Goal: Task Accomplishment & Management: Complete application form

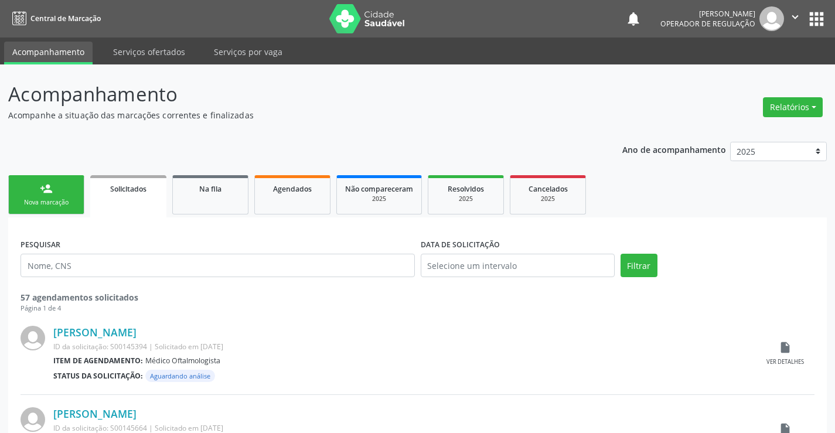
click at [52, 198] on div "Nova marcação" at bounding box center [46, 202] width 59 height 9
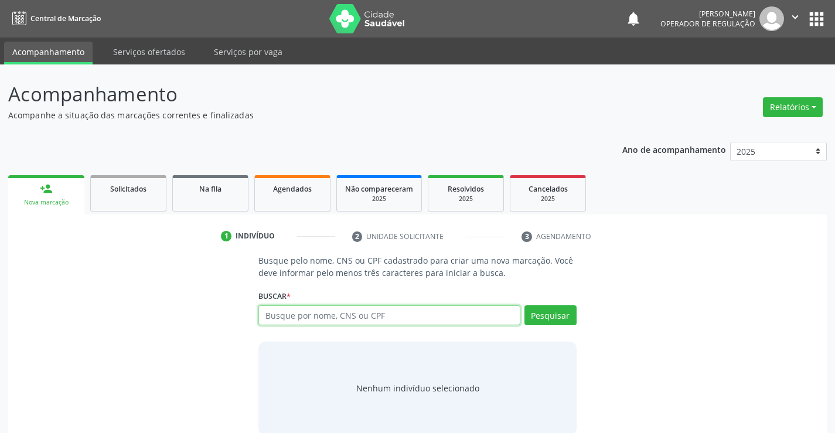
click at [356, 316] on input "text" at bounding box center [388, 315] width 261 height 20
type input "704705020913740"
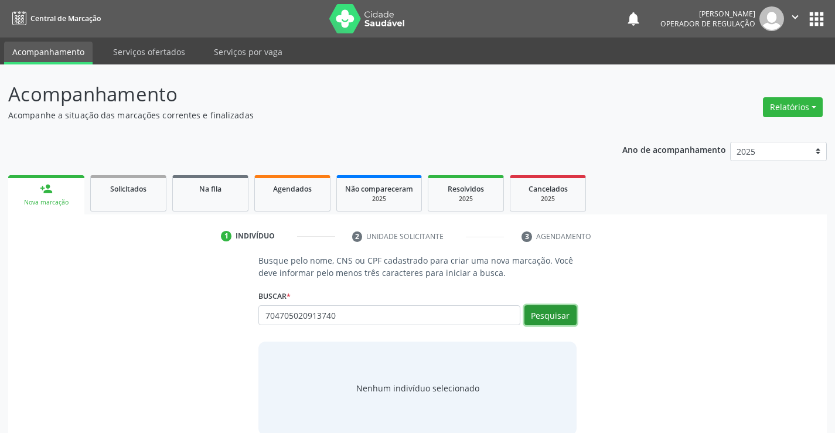
click at [556, 319] on button "Pesquisar" at bounding box center [550, 315] width 52 height 20
click at [535, 352] on div "Nenhum indivíduo selecionado" at bounding box center [416, 388] width 317 height 94
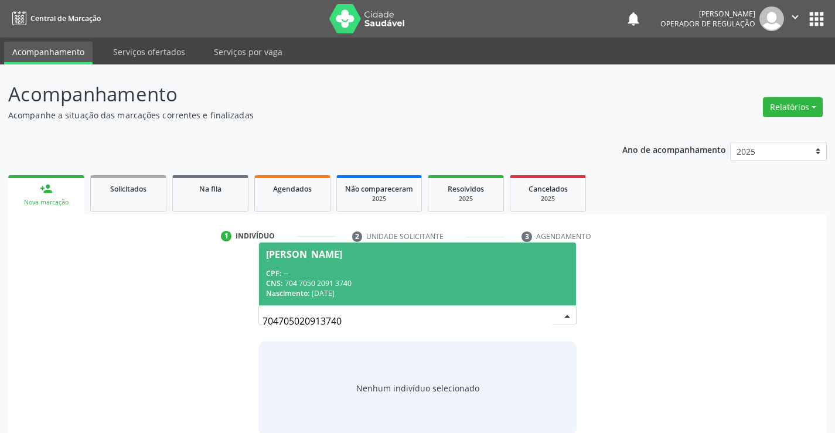
click at [440, 265] on span "[PERSON_NAME] CPF: -- CNS: 704 7050 2091 3740 Nascimento: [DATE]" at bounding box center [417, 273] width 316 height 63
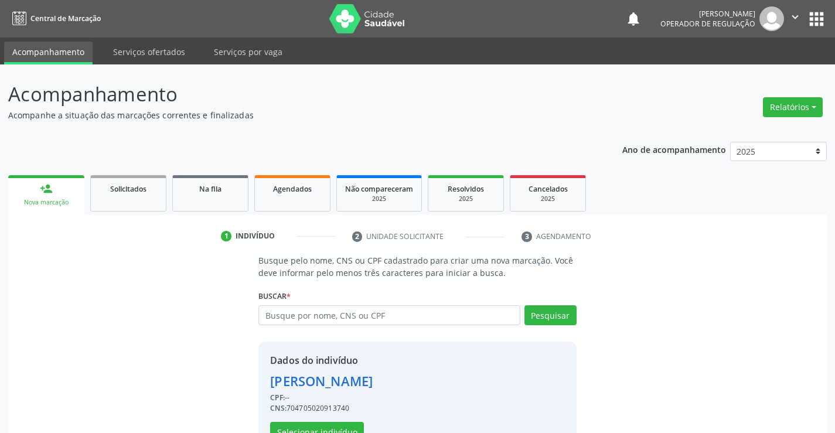
click at [440, 265] on p "Busque pelo nome, CNS ou CPF cadastrado para criar uma nova marcação. Você deve…" at bounding box center [416, 266] width 317 height 25
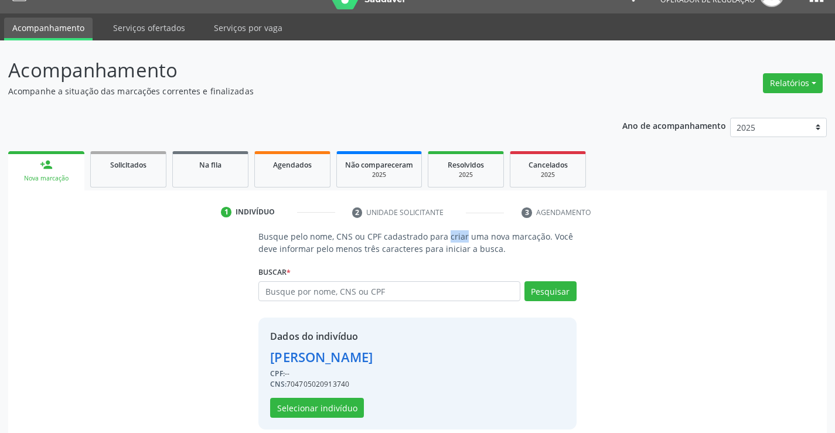
scroll to position [37, 0]
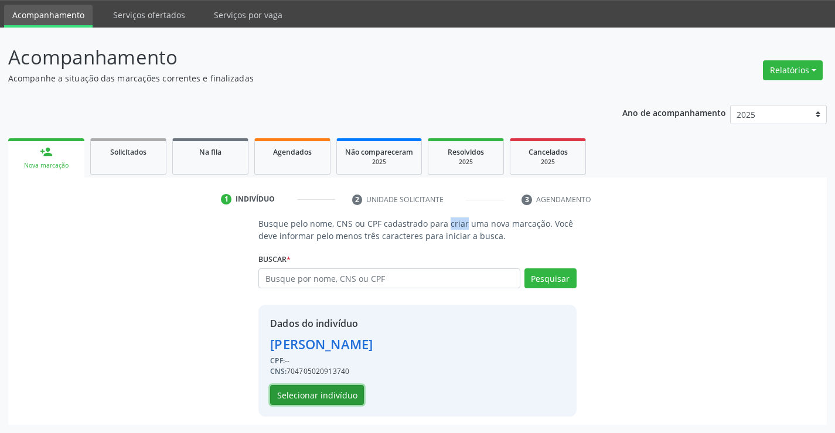
click at [338, 386] on button "Selecionar indivíduo" at bounding box center [317, 395] width 94 height 20
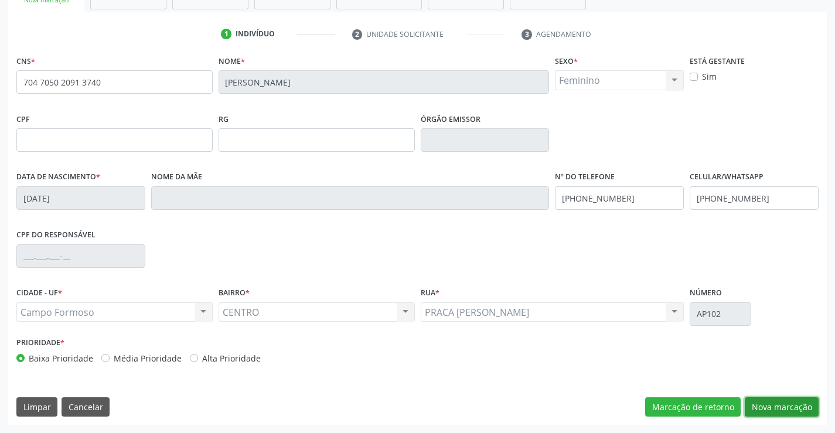
click at [779, 402] on button "Nova marcação" at bounding box center [781, 407] width 74 height 20
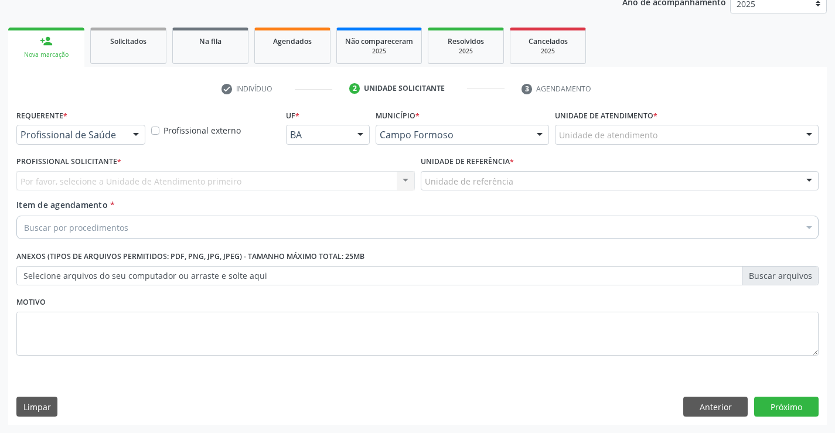
scroll to position [148, 0]
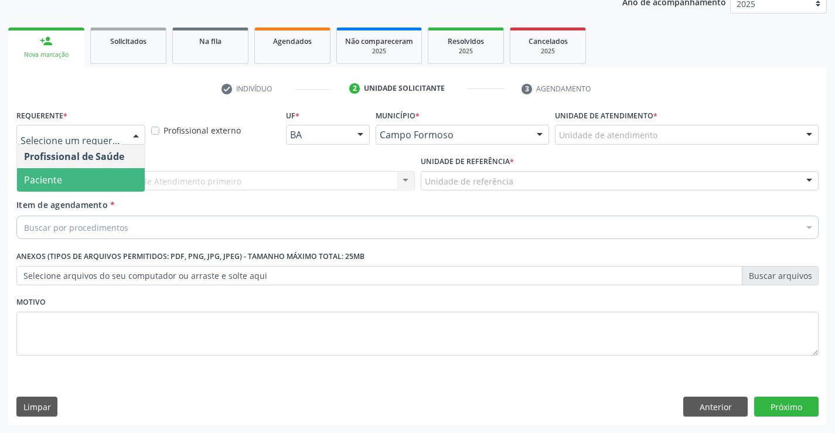
click at [78, 184] on span "Paciente" at bounding box center [81, 179] width 128 height 23
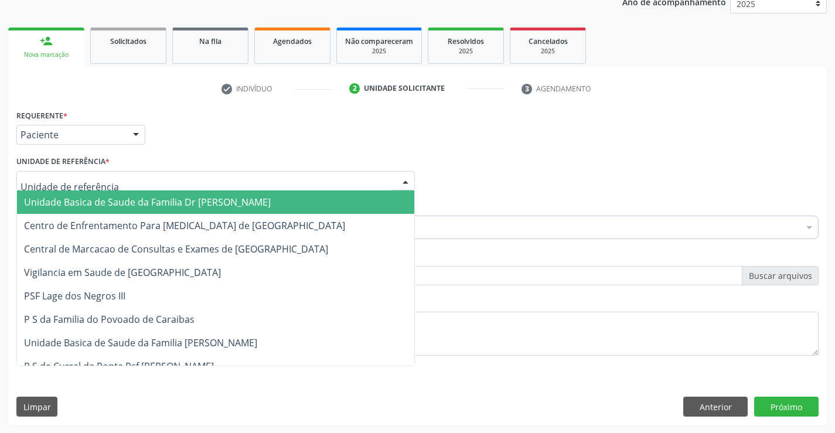
click at [113, 182] on div at bounding box center [215, 181] width 398 height 20
click at [113, 198] on span "Unidade Basica de Saude da Familia Dr [PERSON_NAME]" at bounding box center [147, 202] width 247 height 13
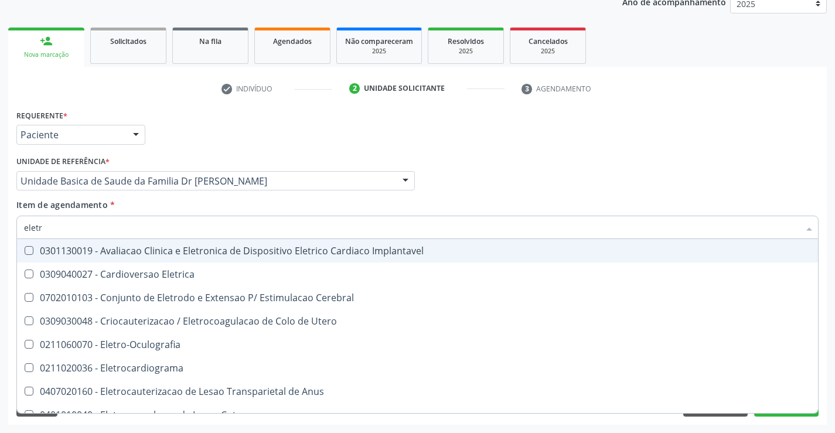
type input "eletro"
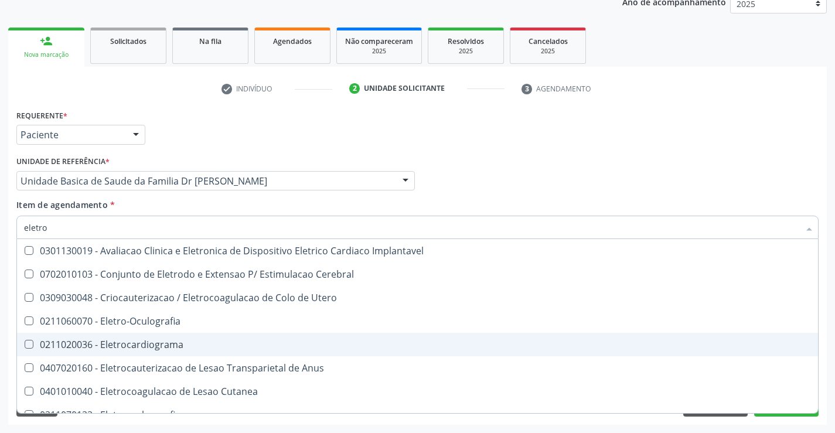
click at [191, 348] on div "0211020036 - Eletrocardiograma" at bounding box center [417, 344] width 786 height 9
checkbox Eletrocardiograma "true"
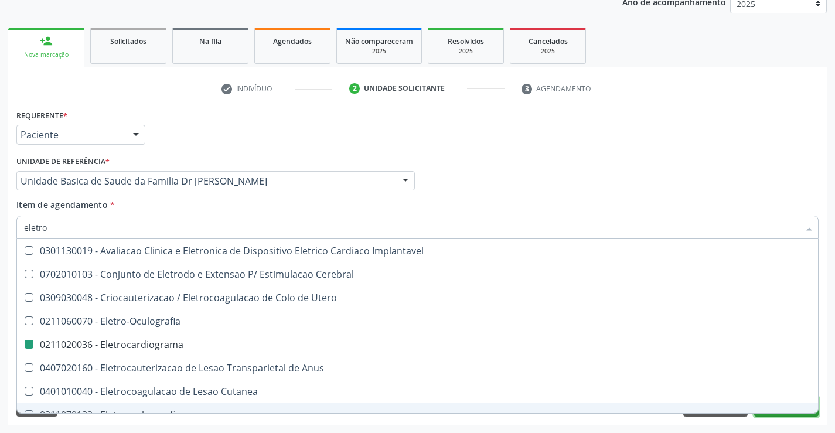
click at [785, 413] on button "Próximo" at bounding box center [786, 406] width 64 height 20
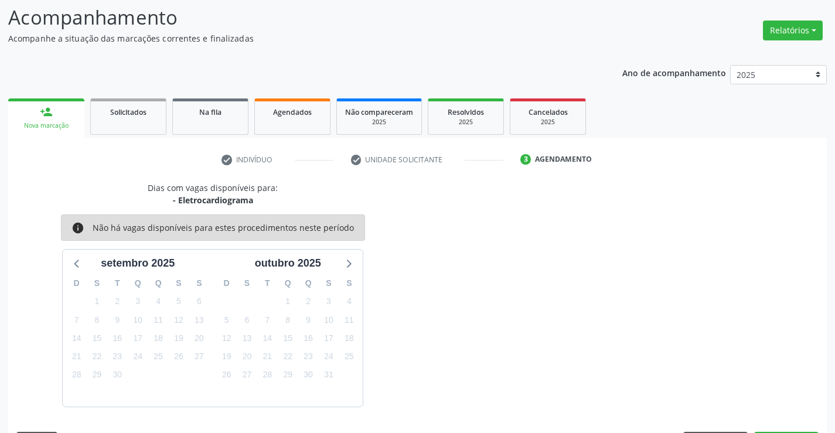
scroll to position [111, 0]
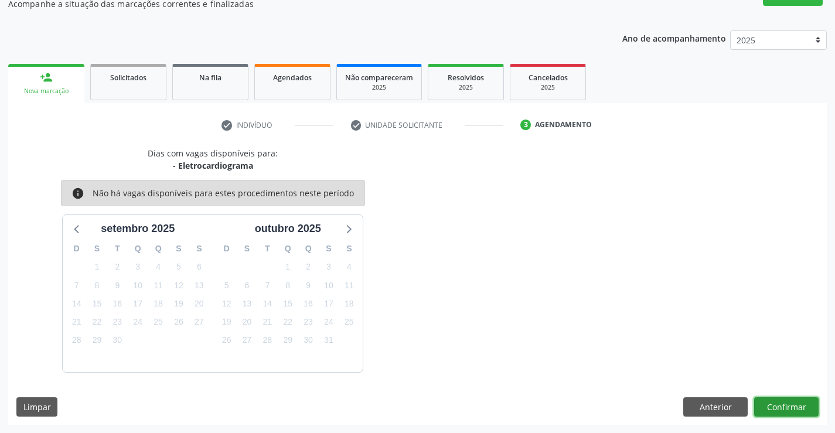
click at [787, 408] on button "Confirmar" at bounding box center [786, 407] width 64 height 20
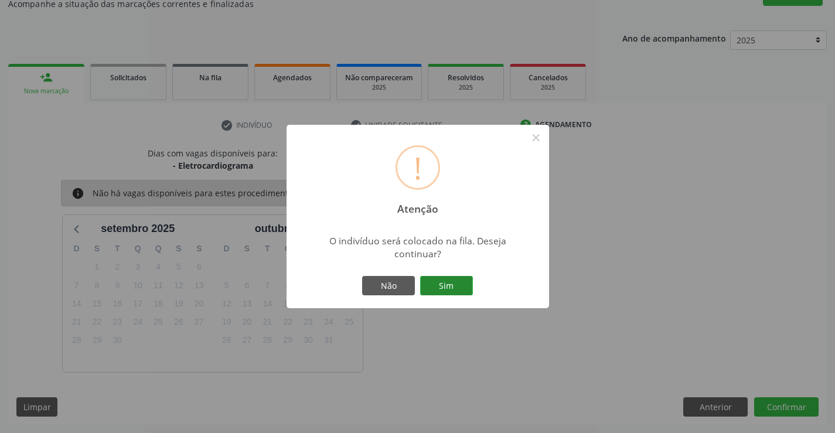
click at [452, 276] on button "Sim" at bounding box center [446, 286] width 53 height 20
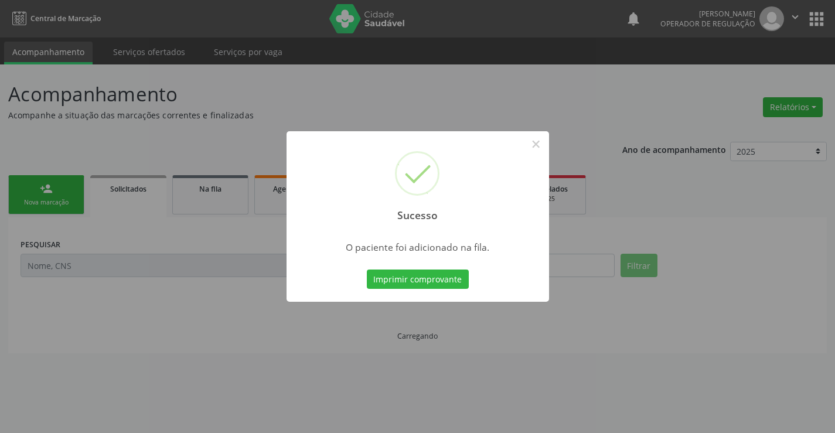
scroll to position [0, 0]
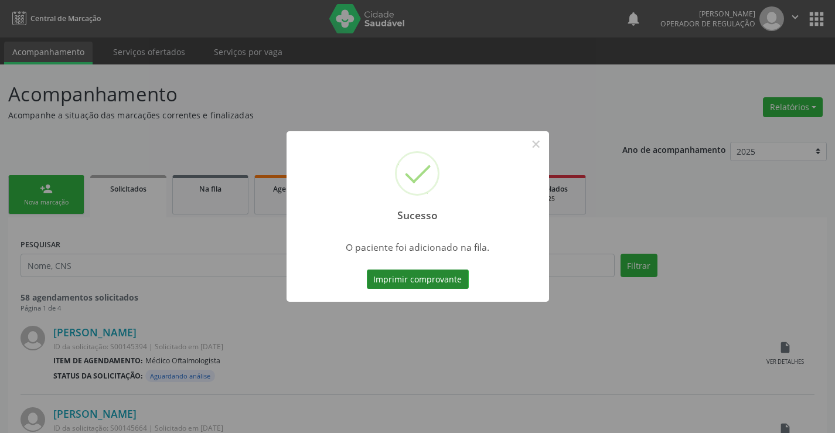
click at [453, 276] on button "Imprimir comprovante" at bounding box center [418, 279] width 102 height 20
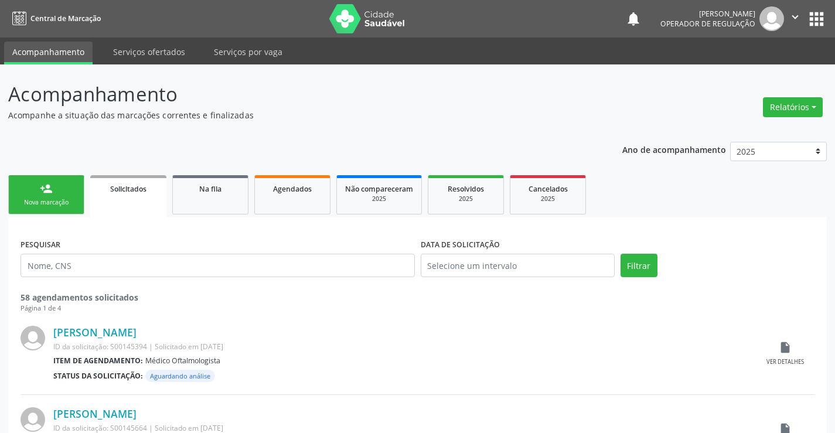
click at [54, 200] on div "Nova marcação" at bounding box center [46, 202] width 59 height 9
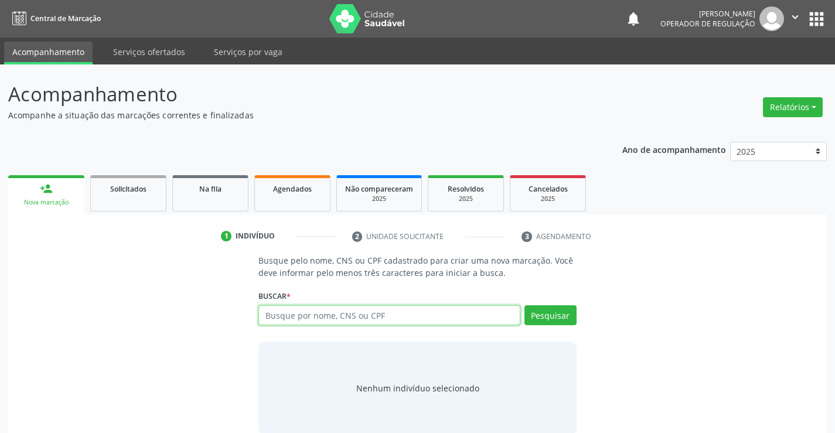
click at [414, 320] on input "text" at bounding box center [388, 315] width 261 height 20
type input "702609265261140"
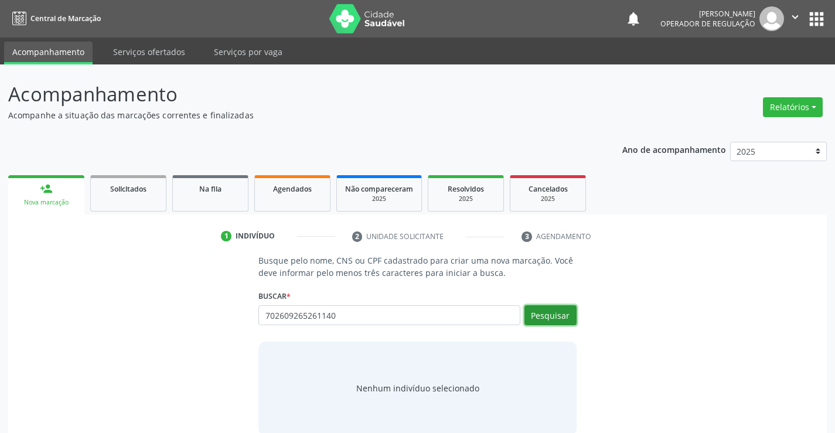
click at [552, 317] on button "Pesquisar" at bounding box center [550, 315] width 52 height 20
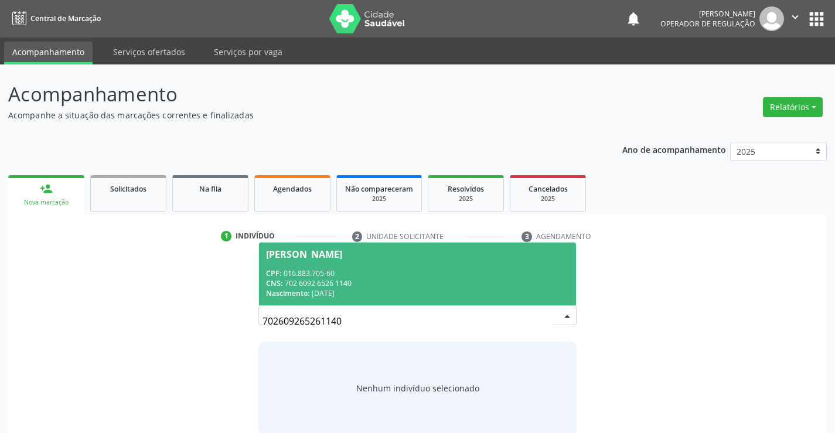
click at [418, 257] on div "[PERSON_NAME]" at bounding box center [417, 253] width 302 height 9
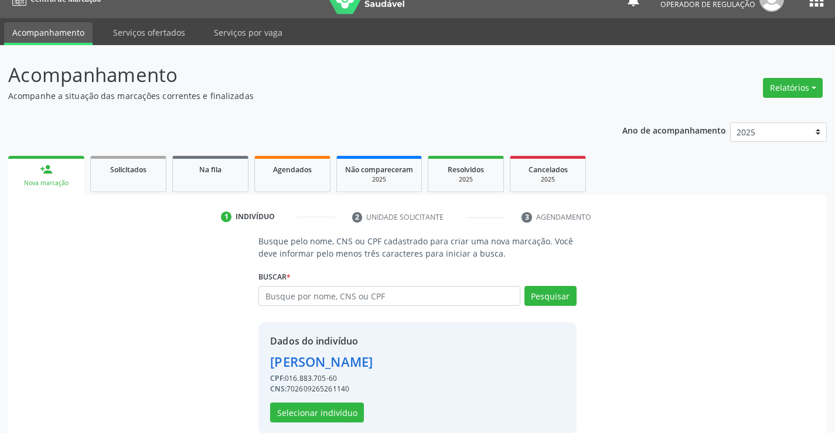
scroll to position [37, 0]
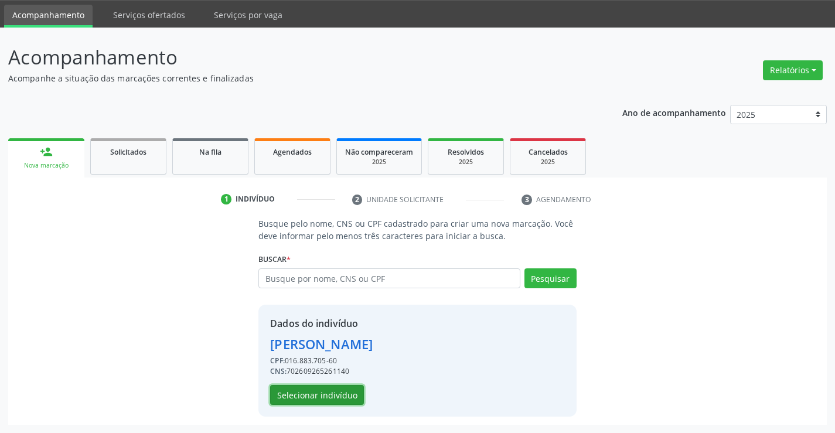
click at [334, 392] on button "Selecionar indivíduo" at bounding box center [317, 395] width 94 height 20
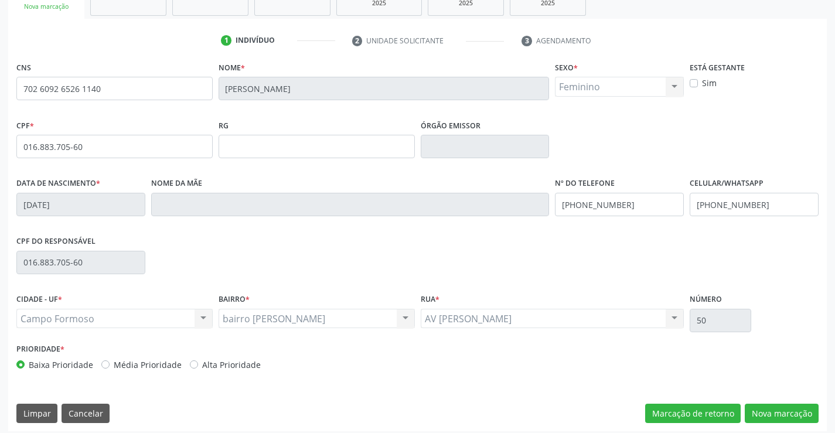
scroll to position [202, 0]
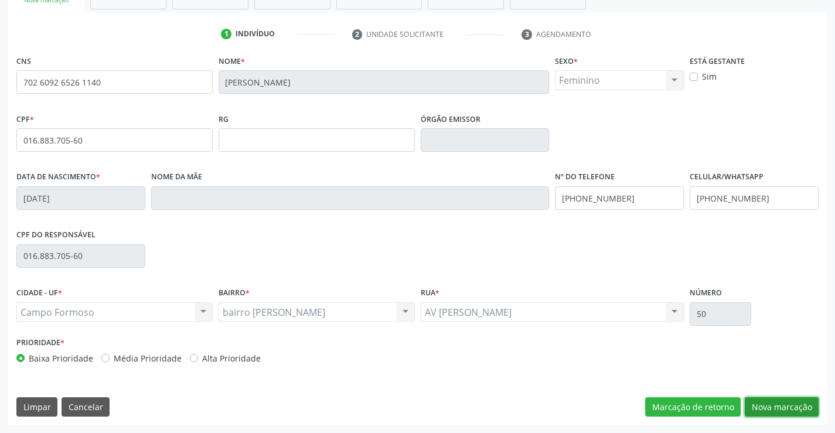
click at [774, 403] on button "Nova marcação" at bounding box center [781, 407] width 74 height 20
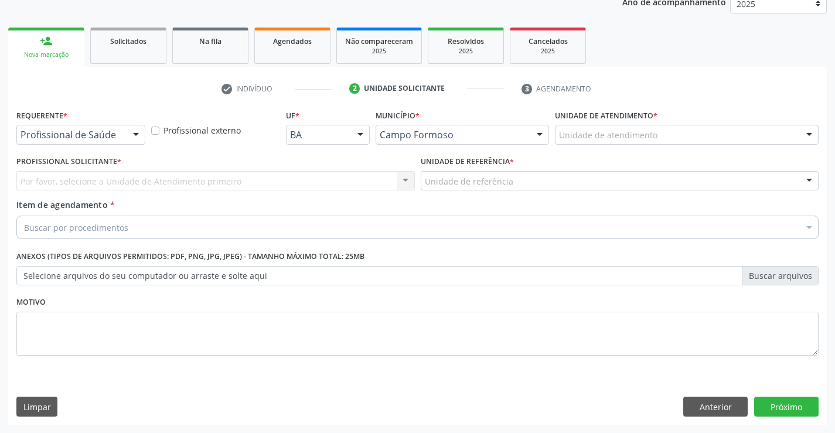
scroll to position [148, 0]
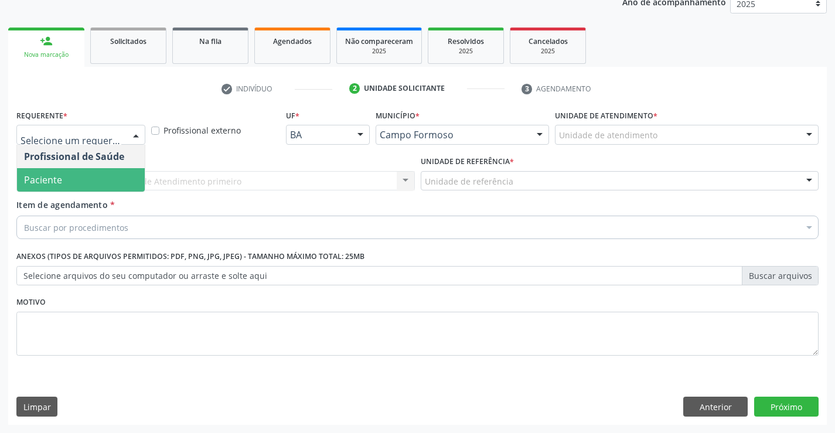
click at [78, 176] on span "Paciente" at bounding box center [81, 179] width 128 height 23
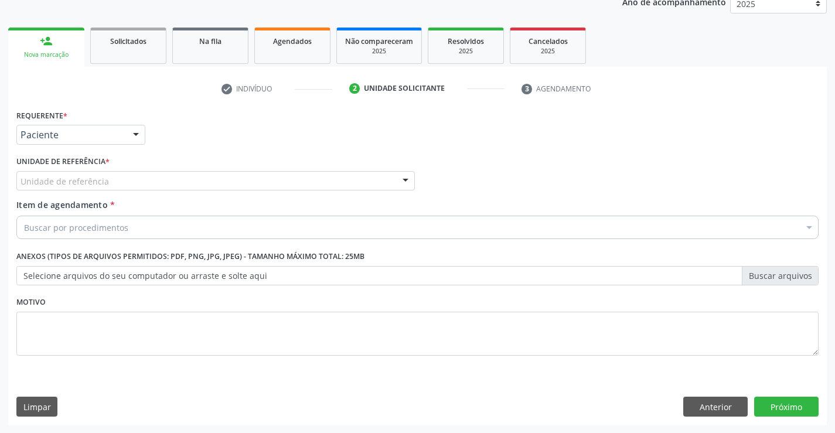
click at [90, 174] on div "Unidade de referência" at bounding box center [215, 181] width 398 height 20
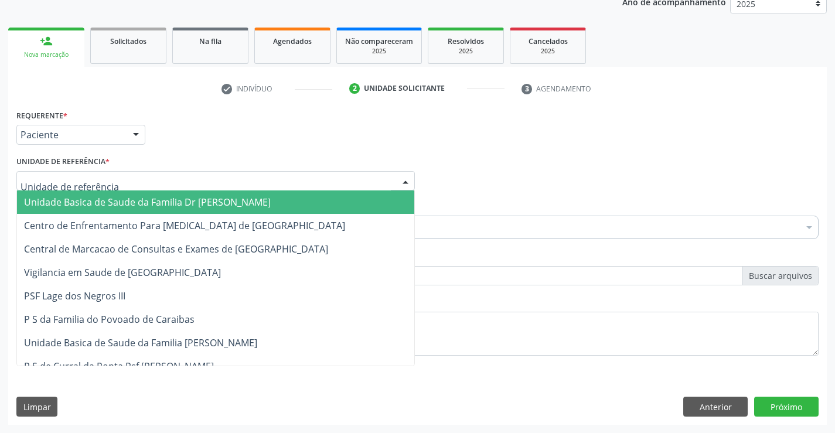
click at [90, 193] on span "Unidade Basica de Saude da Familia Dr [PERSON_NAME]" at bounding box center [215, 201] width 397 height 23
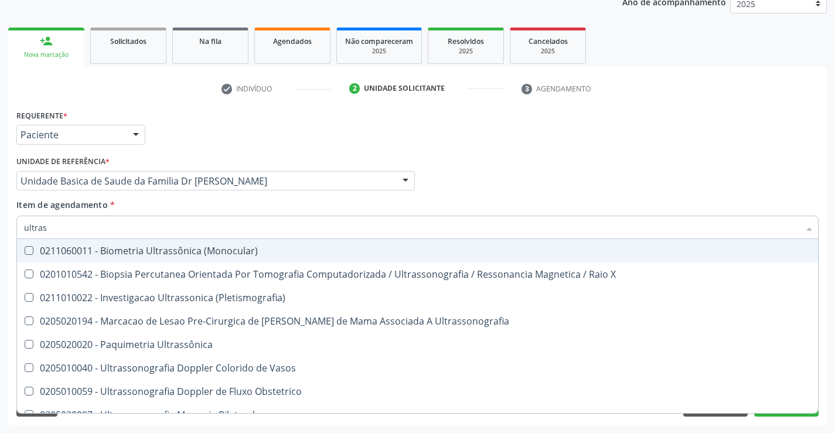
type input "ultrass"
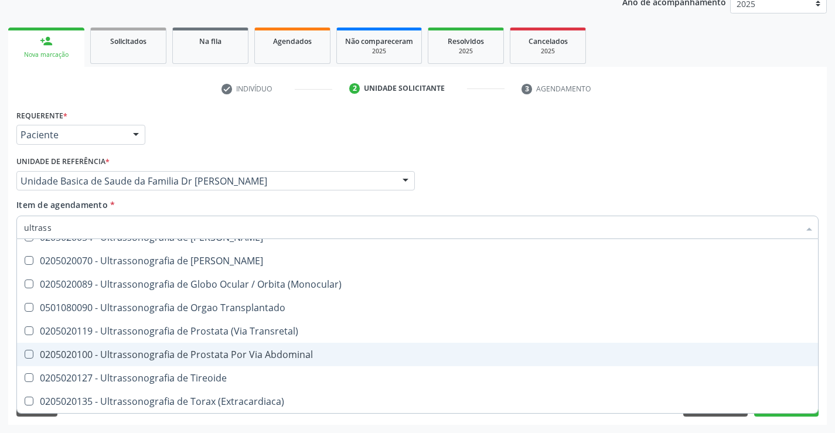
scroll to position [248, 0]
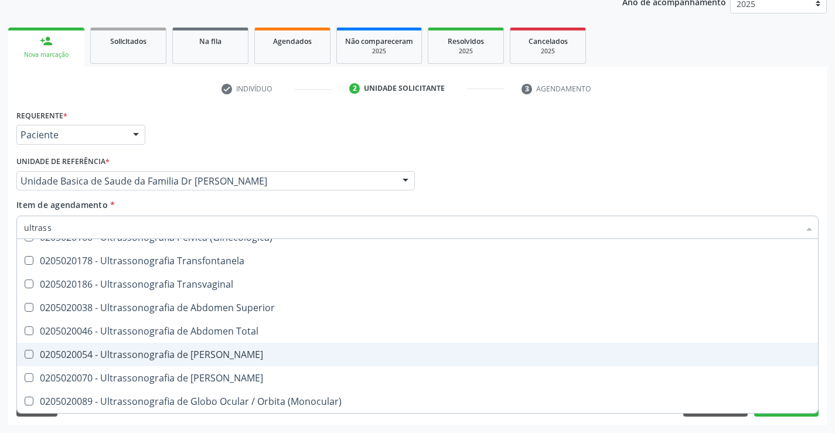
click at [247, 355] on div "0205020054 - Ultrassonografia de [PERSON_NAME]" at bounding box center [417, 354] width 786 height 9
checkbox Urinario "true"
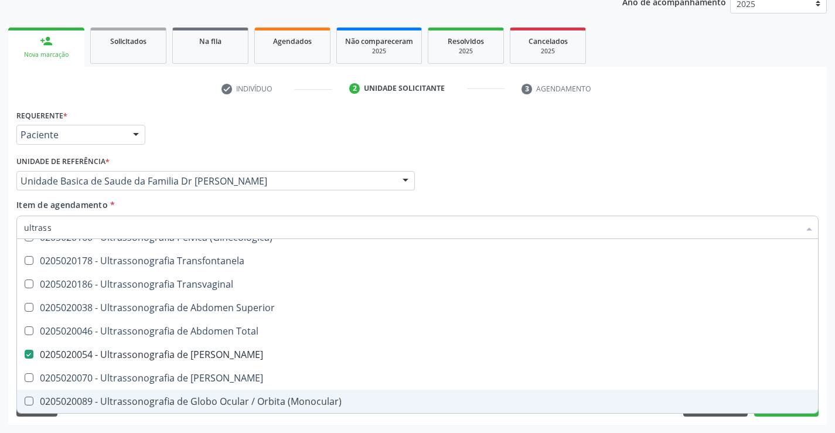
click at [789, 413] on div "Desfazer seleção 0211060011 - Biometria Ultrassônica (Monocular) 0201010542 - B…" at bounding box center [417, 326] width 802 height 174
click at [789, 413] on button "Próximo" at bounding box center [786, 406] width 64 height 20
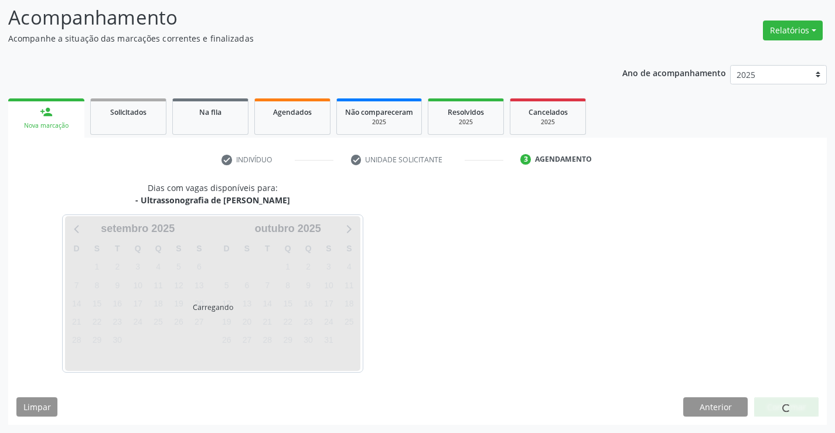
scroll to position [0, 0]
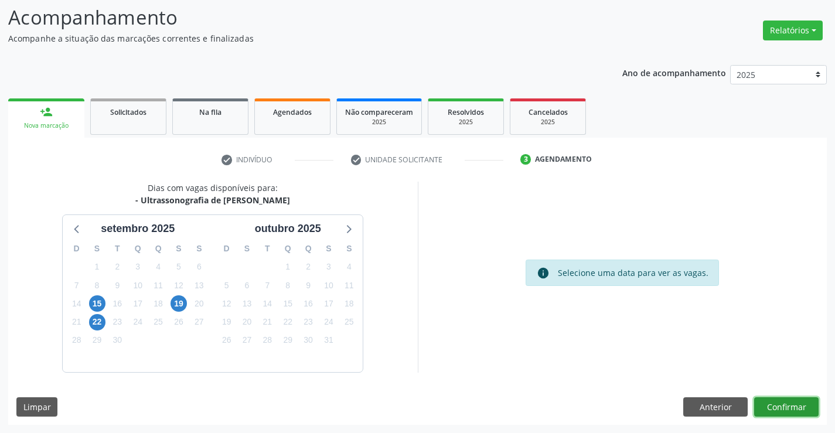
click at [784, 408] on button "Confirmar" at bounding box center [786, 407] width 64 height 20
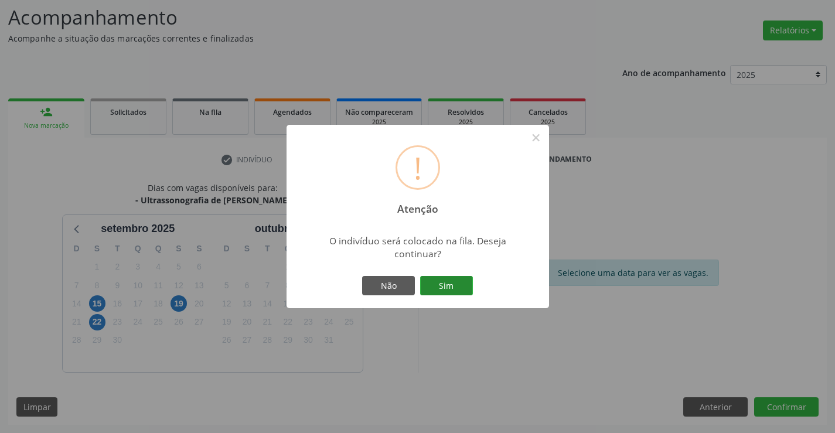
click at [456, 286] on button "Sim" at bounding box center [446, 286] width 53 height 20
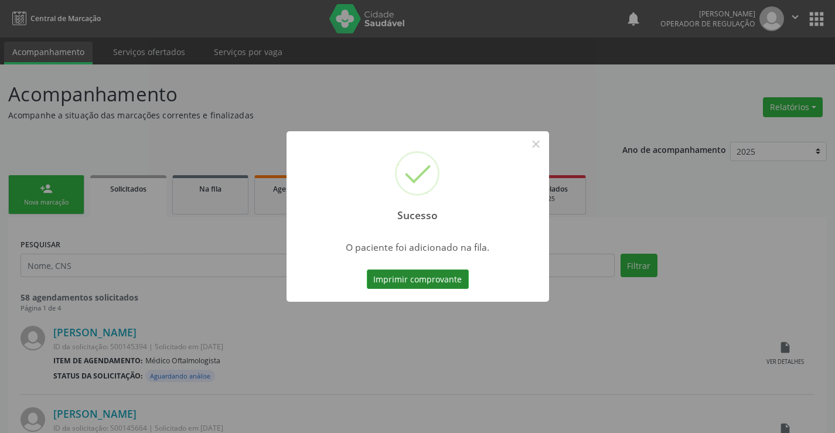
click at [422, 278] on button "Imprimir comprovante" at bounding box center [418, 279] width 102 height 20
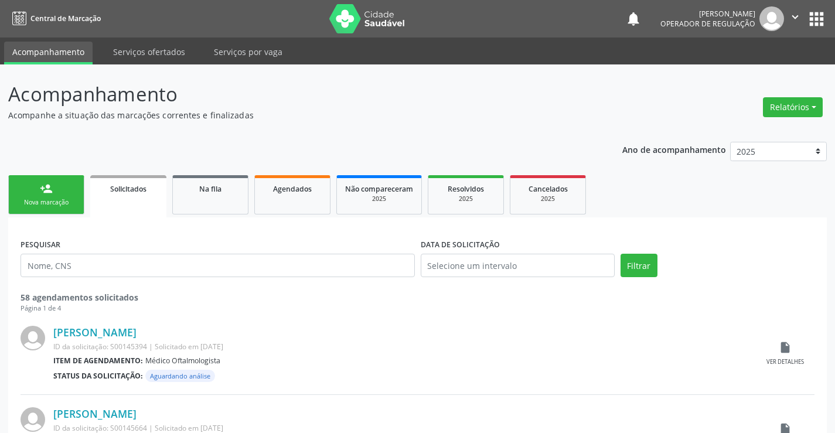
click at [39, 189] on link "person_add Nova marcação" at bounding box center [46, 194] width 76 height 39
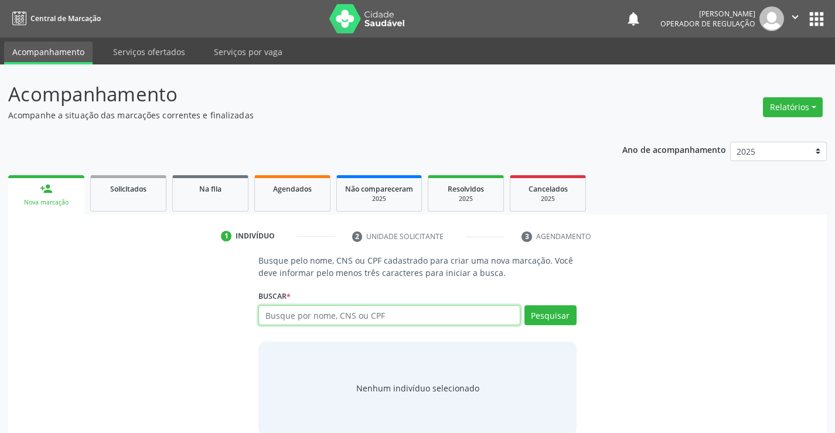
click at [340, 321] on input "text" at bounding box center [388, 315] width 261 height 20
type input "708005362559826"
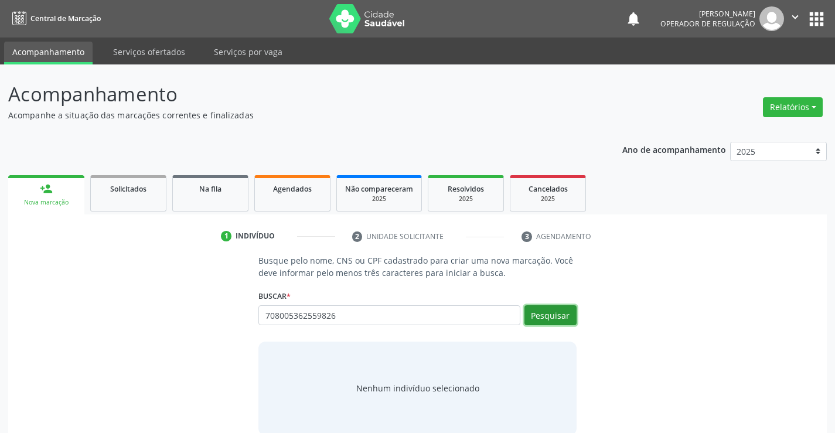
click at [556, 312] on button "Pesquisar" at bounding box center [550, 315] width 52 height 20
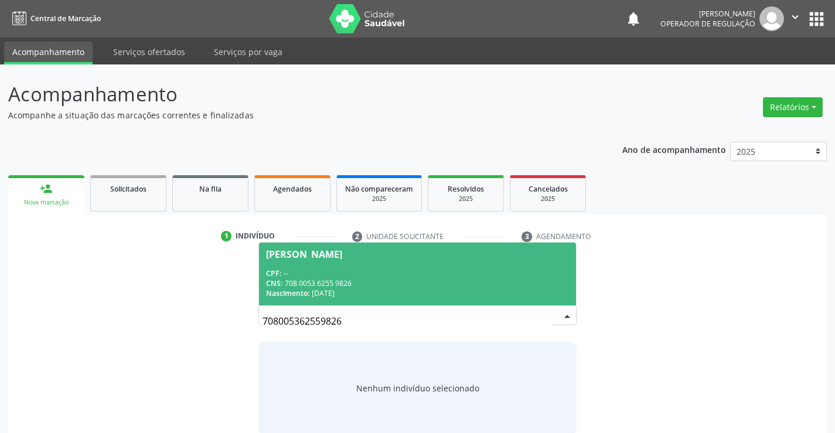
click at [476, 344] on div "Nenhum indivíduo selecionado" at bounding box center [416, 388] width 317 height 94
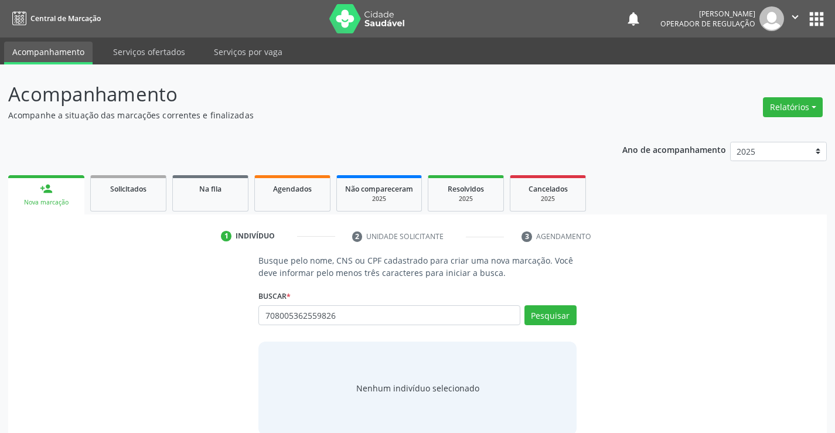
click at [476, 344] on div "Nenhum indivíduo selecionado" at bounding box center [416, 388] width 317 height 94
click at [568, 311] on button "Pesquisar" at bounding box center [550, 315] width 52 height 20
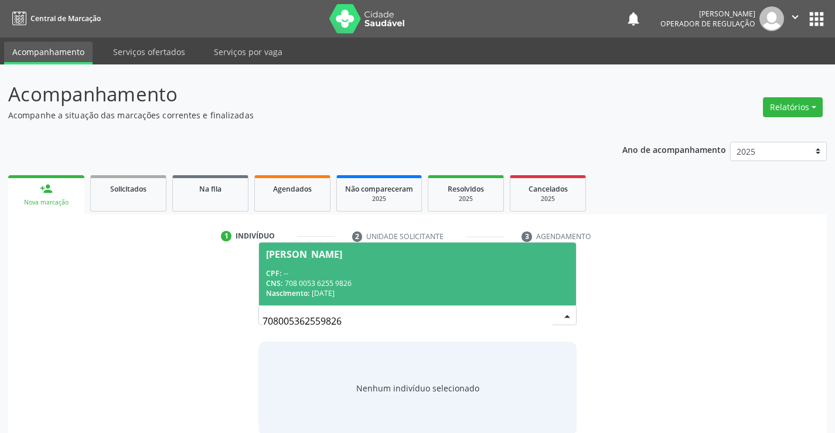
click at [418, 283] on div "CNS: 708 0053 6255 9826" at bounding box center [417, 283] width 302 height 10
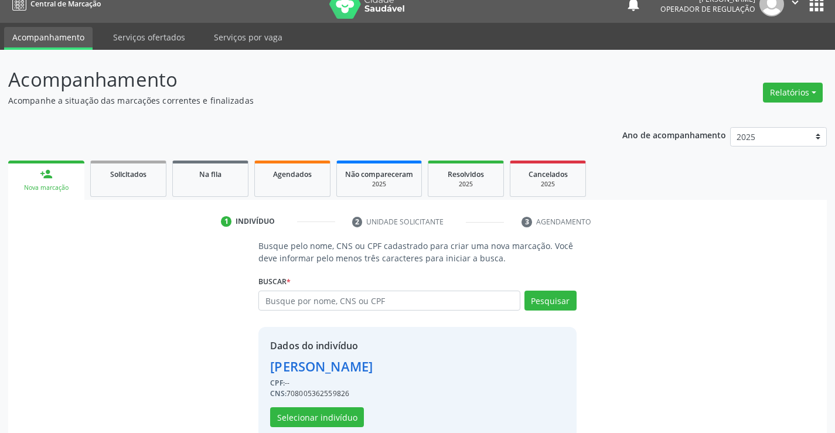
scroll to position [37, 0]
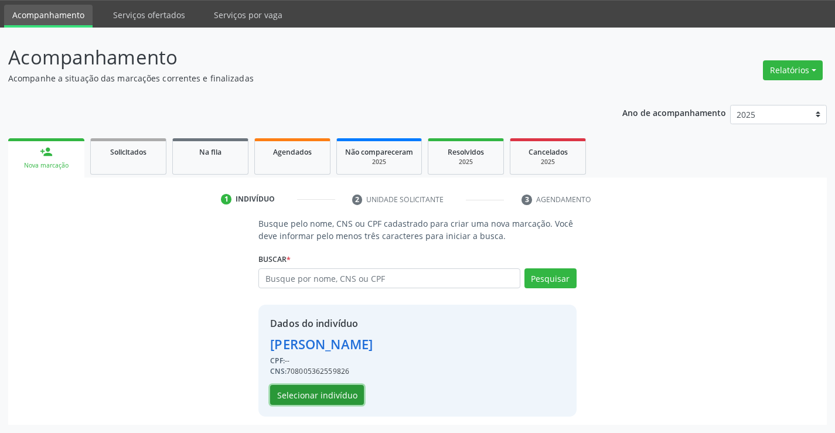
click at [329, 391] on button "Selecionar indivíduo" at bounding box center [317, 395] width 94 height 20
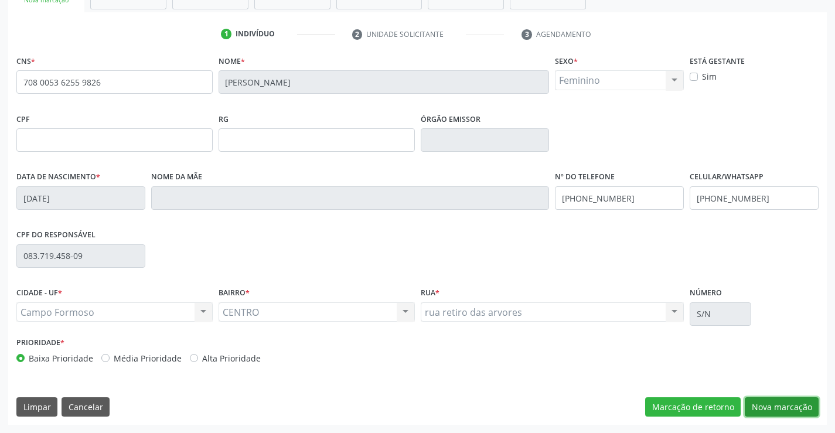
click at [781, 407] on button "Nova marcação" at bounding box center [781, 407] width 74 height 20
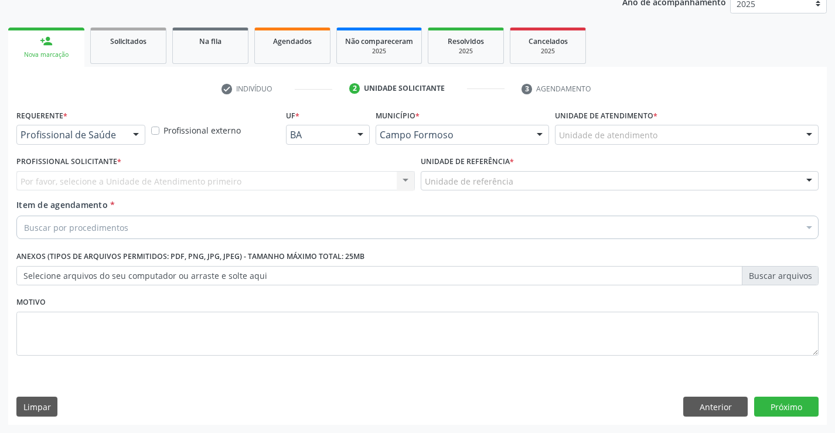
scroll to position [148, 0]
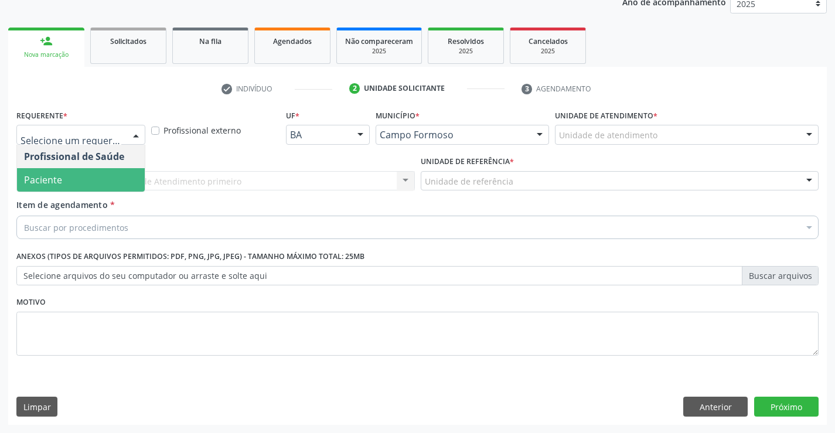
click at [75, 176] on span "Paciente" at bounding box center [81, 179] width 128 height 23
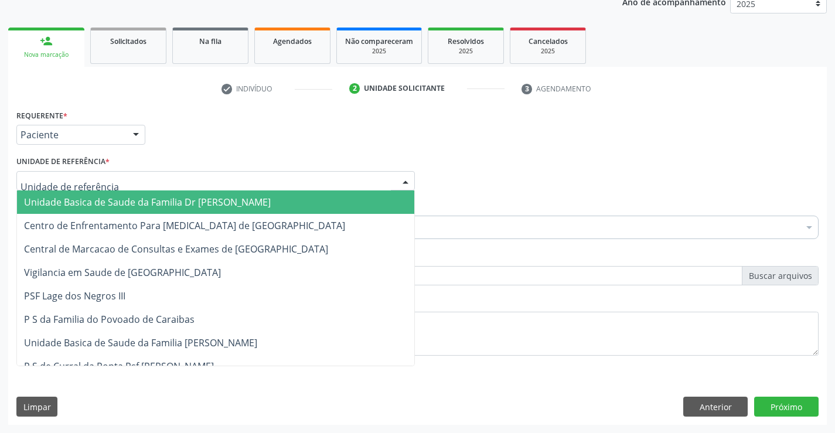
click at [99, 190] on span "Unidade Basica de Saude da Familia Dr [PERSON_NAME]" at bounding box center [215, 201] width 397 height 23
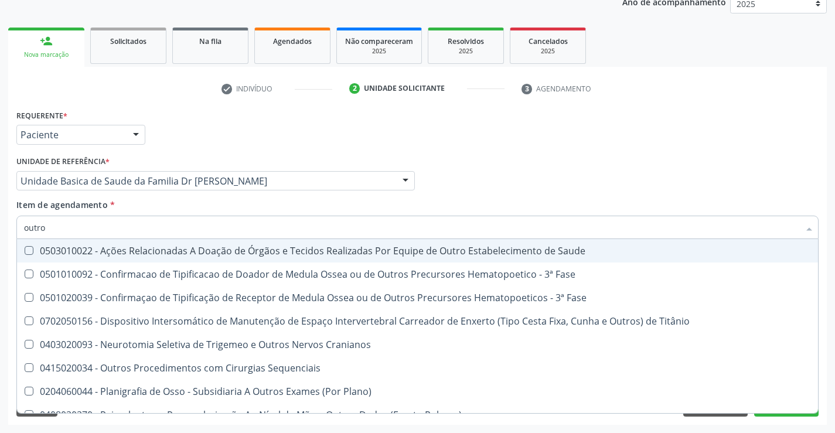
type input "outros"
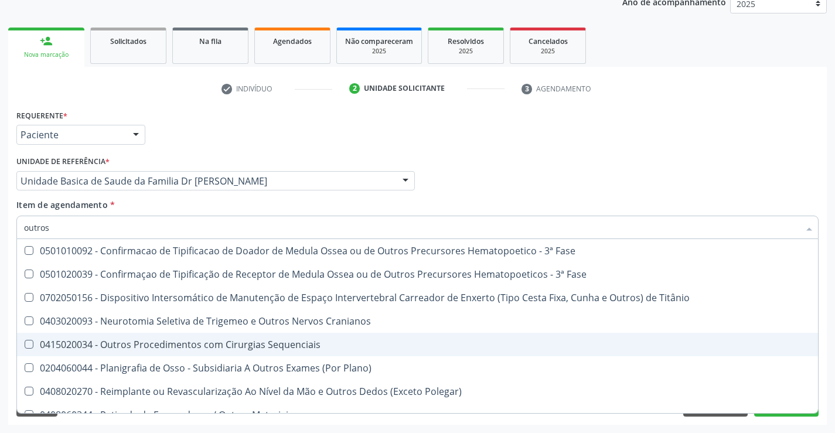
click at [177, 348] on div "0415020034 - Outros Procedimentos com Cirurgias Sequenciais" at bounding box center [417, 344] width 786 height 9
checkbox Sequenciais "true"
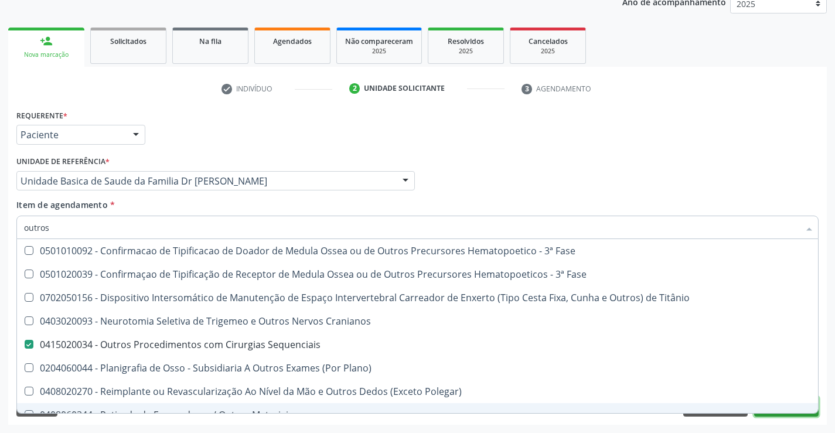
click at [801, 416] on button "Próximo" at bounding box center [786, 406] width 64 height 20
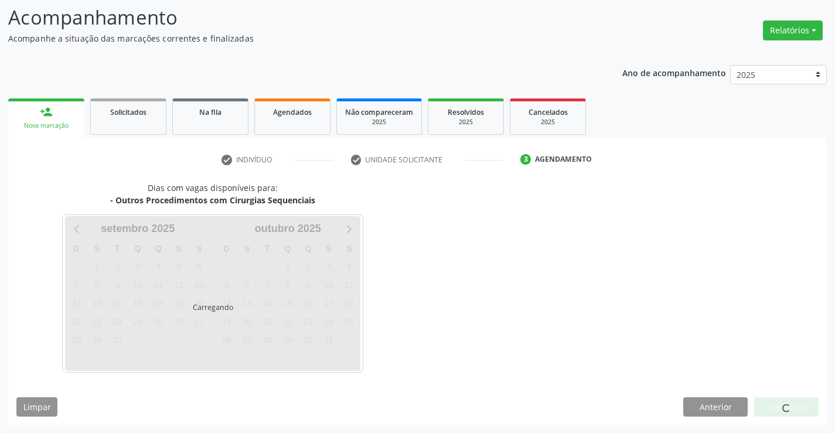
scroll to position [111, 0]
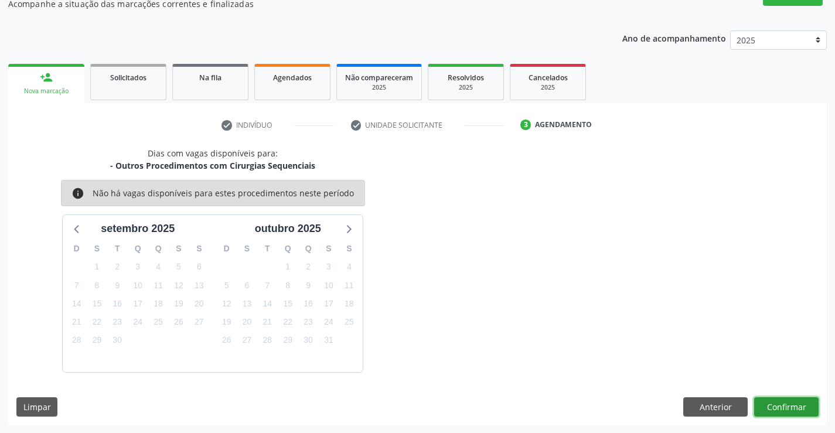
click at [792, 402] on button "Confirmar" at bounding box center [786, 407] width 64 height 20
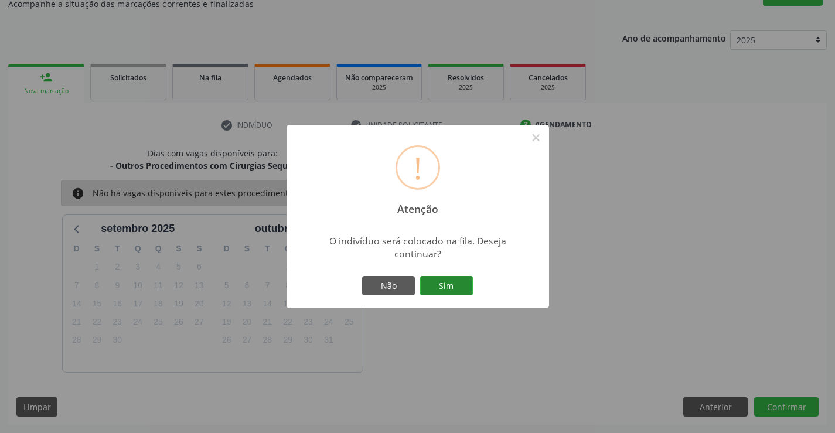
click at [454, 280] on button "Sim" at bounding box center [446, 286] width 53 height 20
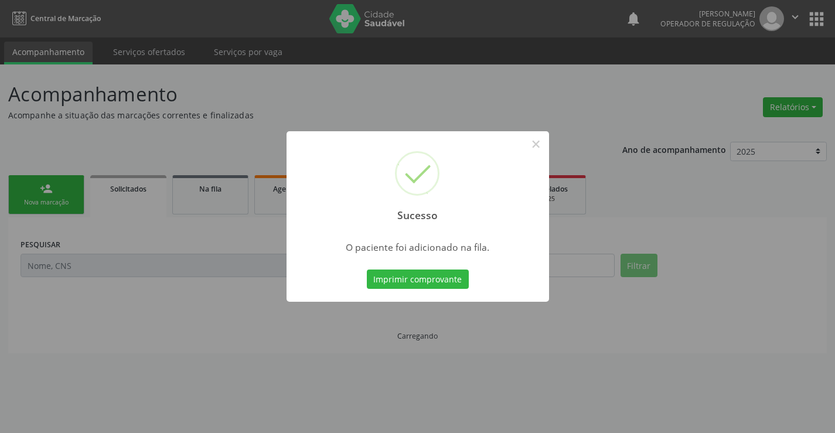
scroll to position [0, 0]
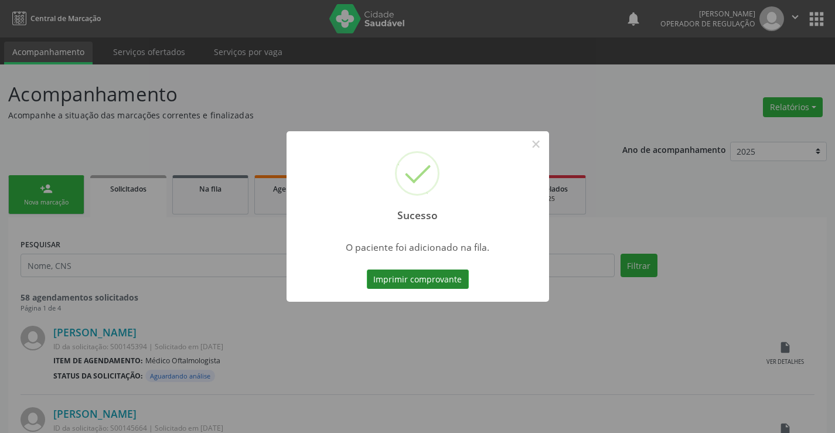
click at [401, 281] on button "Imprimir comprovante" at bounding box center [418, 279] width 102 height 20
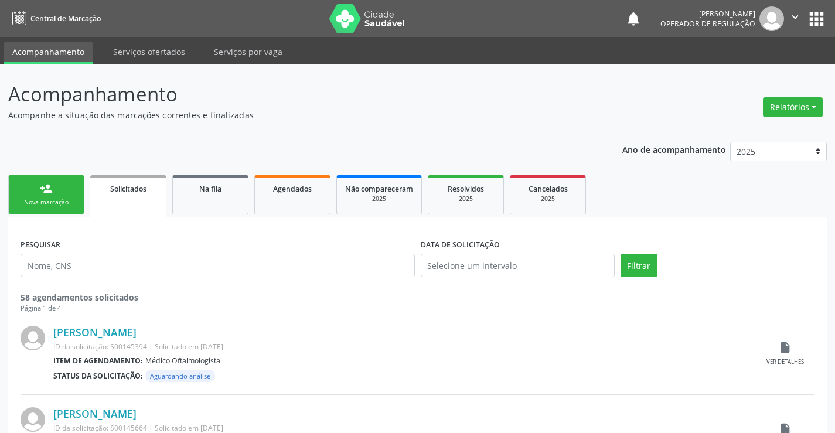
drag, startPoint x: 76, startPoint y: 191, endPoint x: 81, endPoint y: 190, distance: 6.1
click at [76, 191] on link "person_add Nova marcação" at bounding box center [46, 194] width 76 height 39
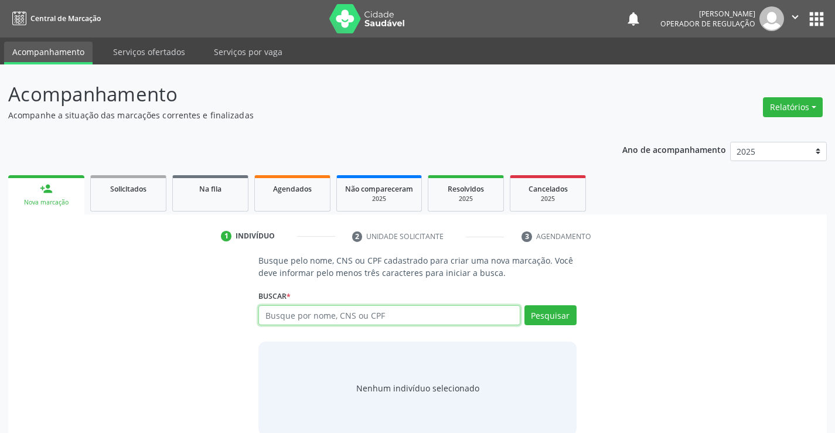
click at [343, 322] on input "text" at bounding box center [388, 315] width 261 height 20
type input "702403542880326"
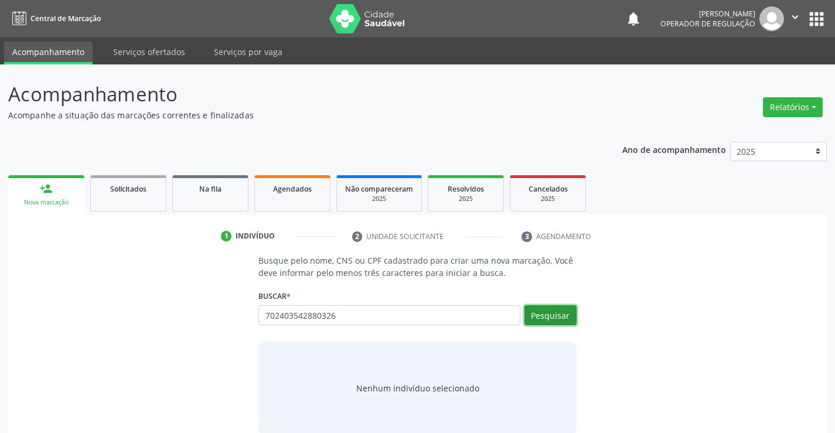
click at [566, 314] on button "Pesquisar" at bounding box center [550, 315] width 52 height 20
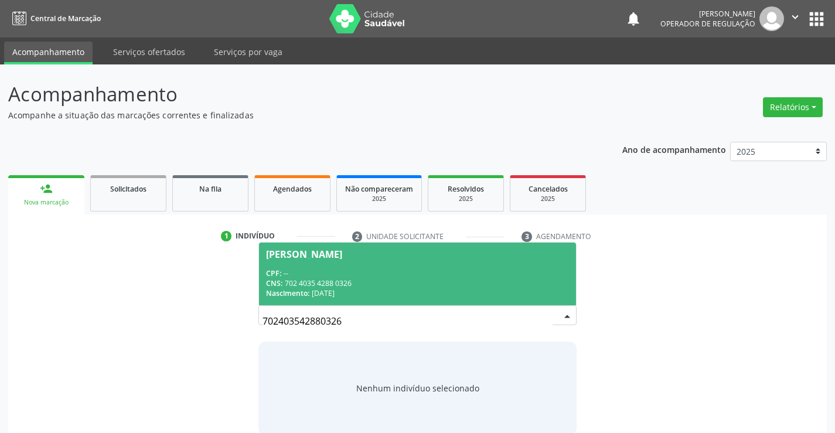
click at [373, 278] on div "CNS: 702 4035 4288 0326" at bounding box center [417, 283] width 302 height 10
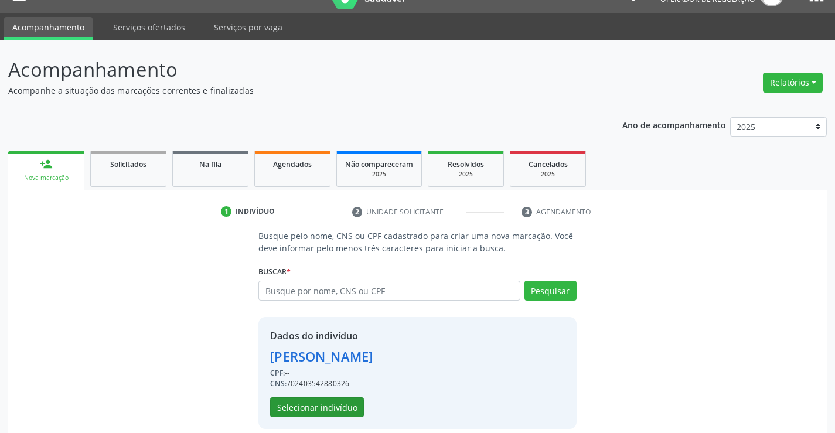
scroll to position [37, 0]
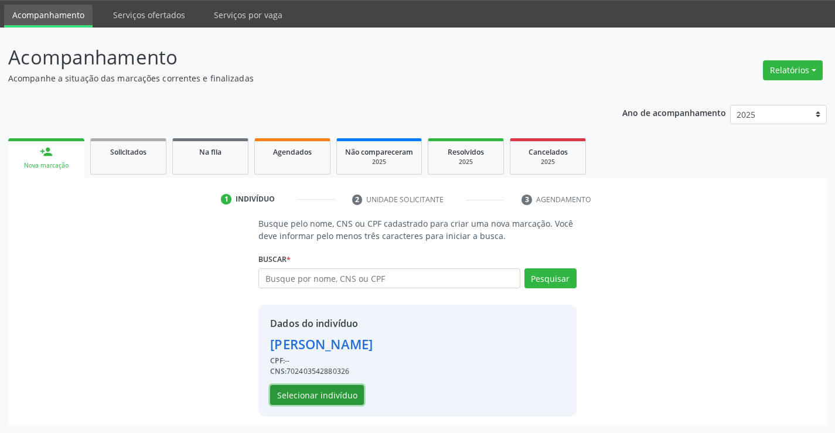
click at [330, 389] on button "Selecionar indivíduo" at bounding box center [317, 395] width 94 height 20
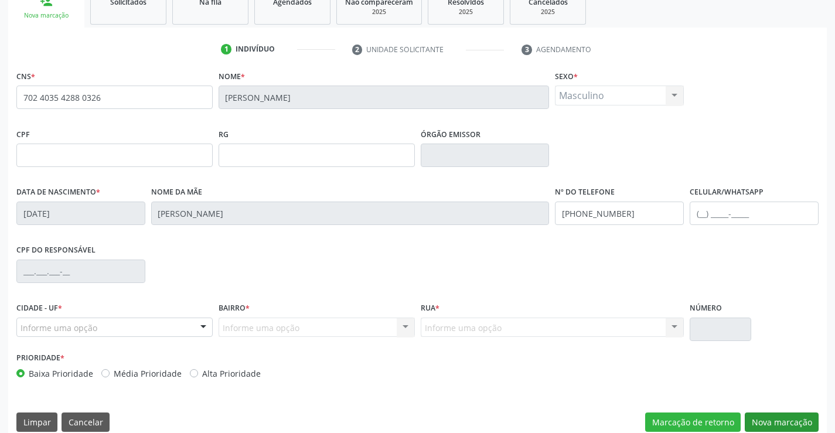
scroll to position [202, 0]
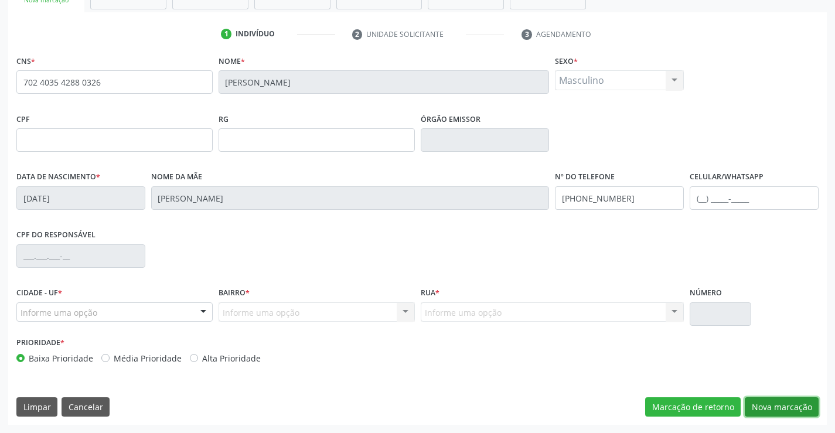
click at [764, 409] on button "Nova marcação" at bounding box center [781, 407] width 74 height 20
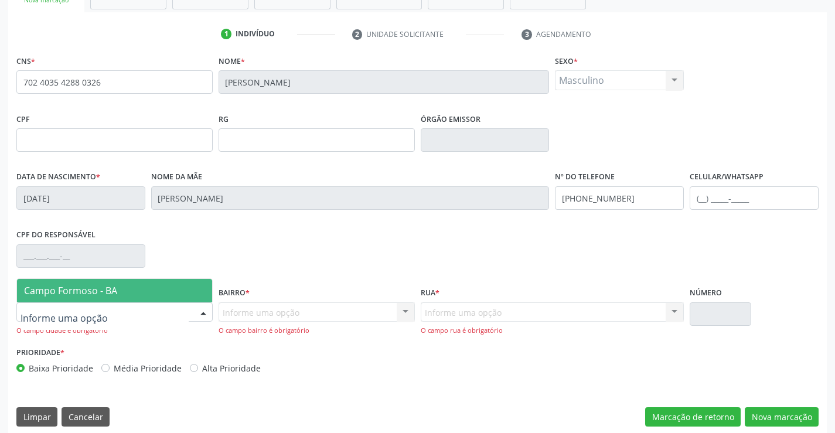
click at [124, 296] on span "Campo Formoso - BA" at bounding box center [114, 290] width 195 height 23
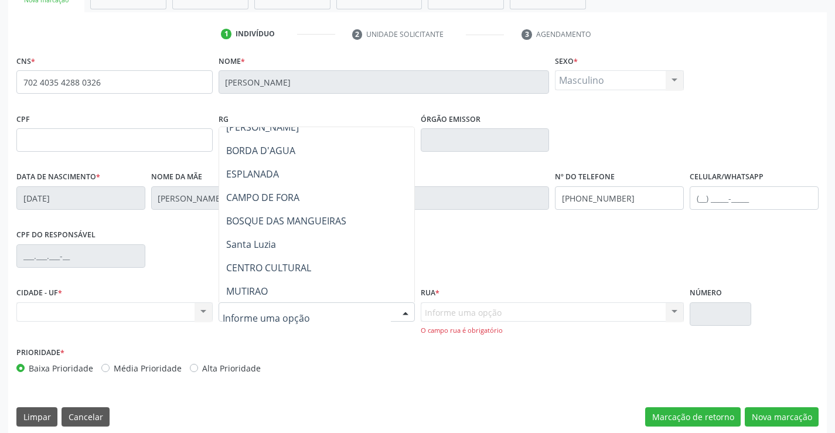
scroll to position [234, 0]
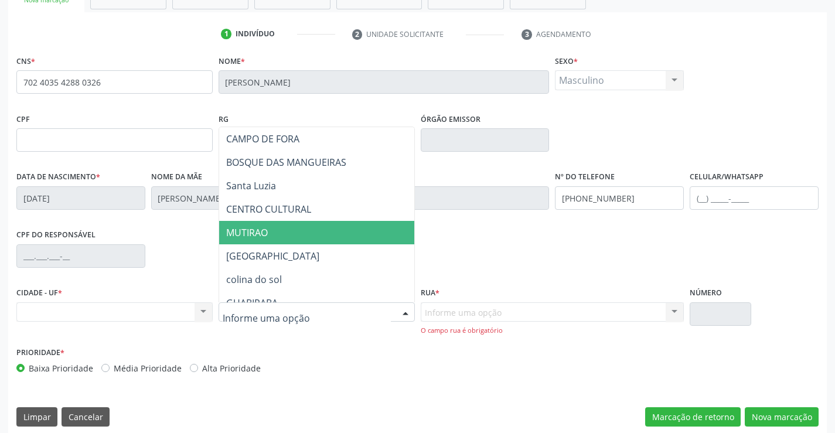
click at [292, 230] on span "MUTIRAO" at bounding box center [345, 232] width 253 height 23
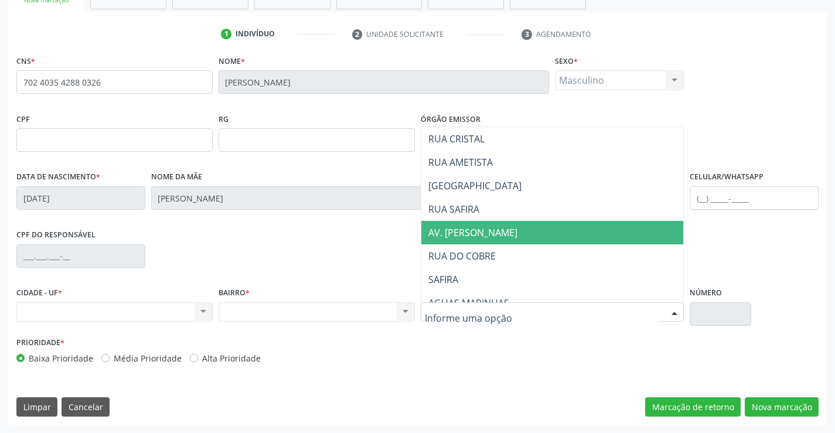
click at [503, 234] on span "AV. [PERSON_NAME]" at bounding box center [472, 232] width 89 height 13
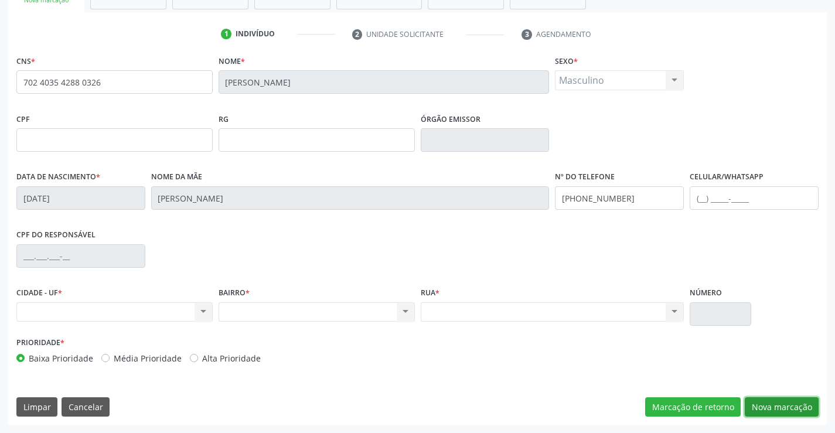
click at [788, 405] on button "Nova marcação" at bounding box center [781, 407] width 74 height 20
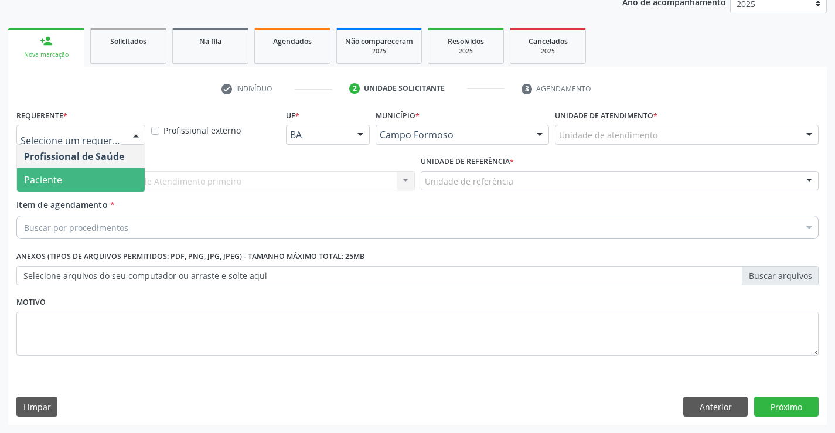
click at [77, 172] on span "Paciente" at bounding box center [81, 179] width 128 height 23
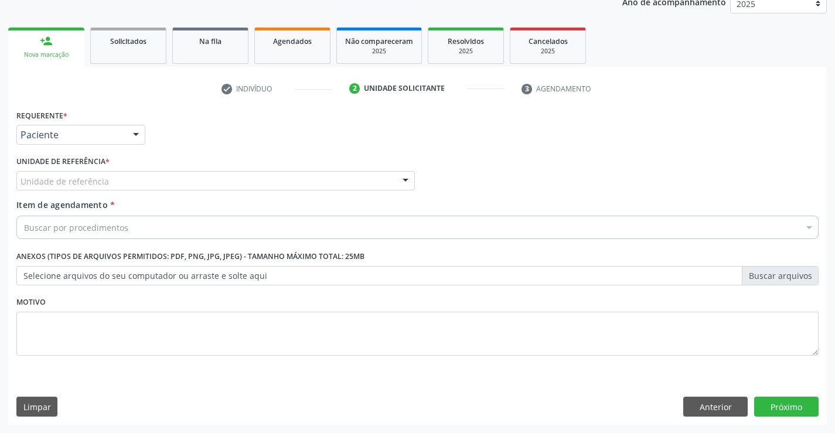
click at [107, 183] on div "Unidade de referência" at bounding box center [215, 181] width 398 height 20
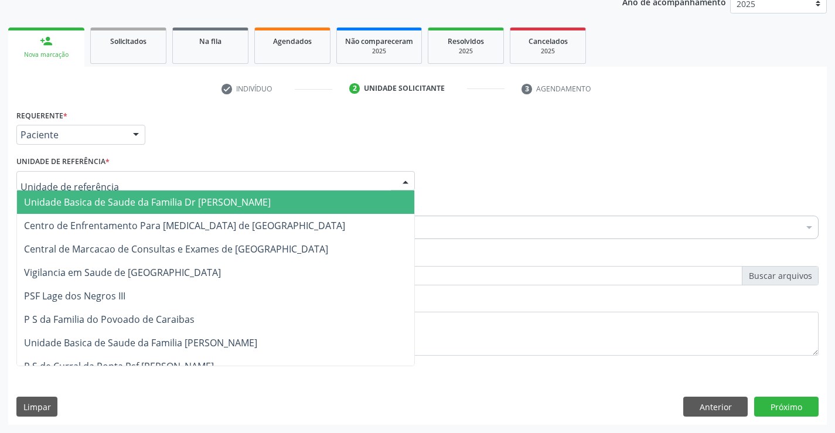
click at [101, 197] on span "Unidade Basica de Saude da Familia Dr [PERSON_NAME]" at bounding box center [147, 202] width 247 height 13
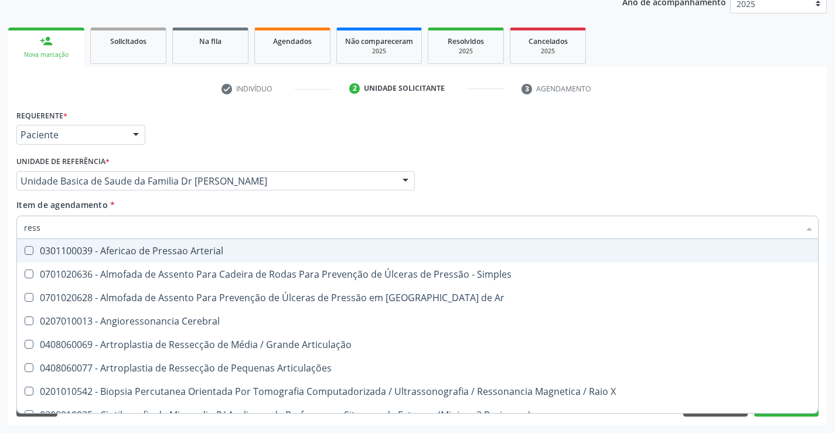
type input "resso"
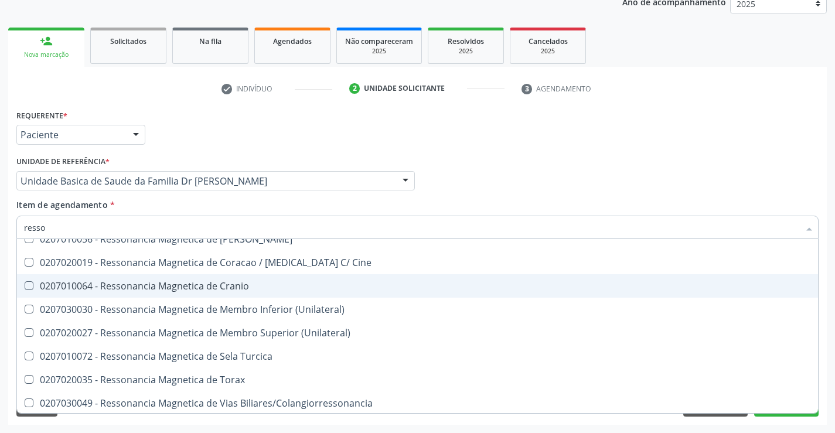
scroll to position [117, 0]
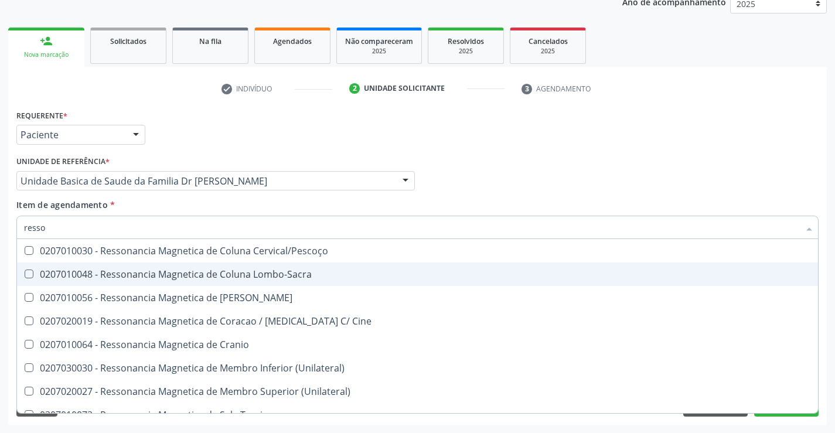
click at [295, 276] on div "0207010048 - Ressonancia Magnetica de Coluna Lombo-Sacra" at bounding box center [417, 273] width 786 height 9
checkbox Lombo-Sacra "true"
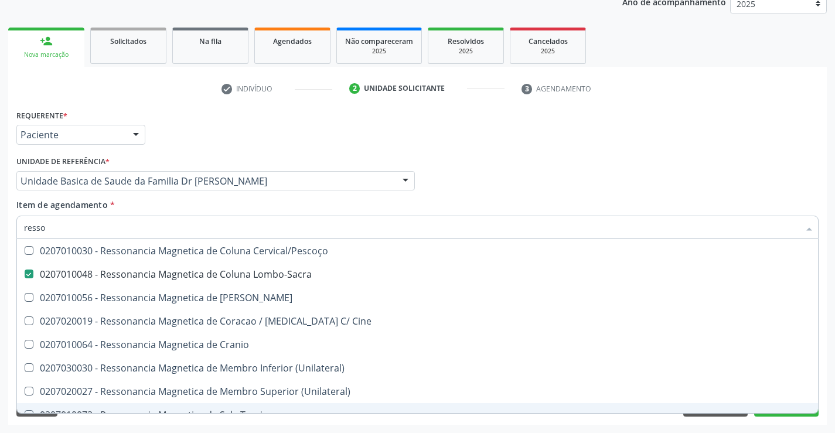
click at [787, 413] on div "Desfazer seleção 0207010013 - Angioressonancia Cerebral 0201010542 - Biopsia Pe…" at bounding box center [417, 326] width 802 height 174
click at [783, 416] on button "Próximo" at bounding box center [786, 406] width 64 height 20
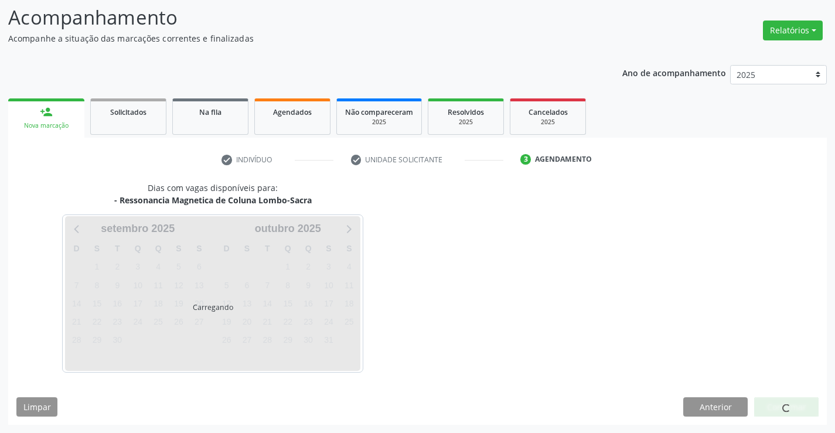
scroll to position [111, 0]
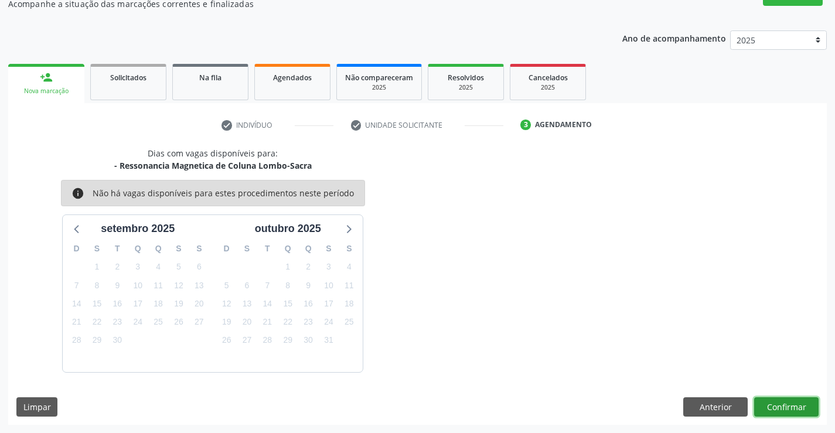
click at [783, 409] on button "Confirmar" at bounding box center [786, 407] width 64 height 20
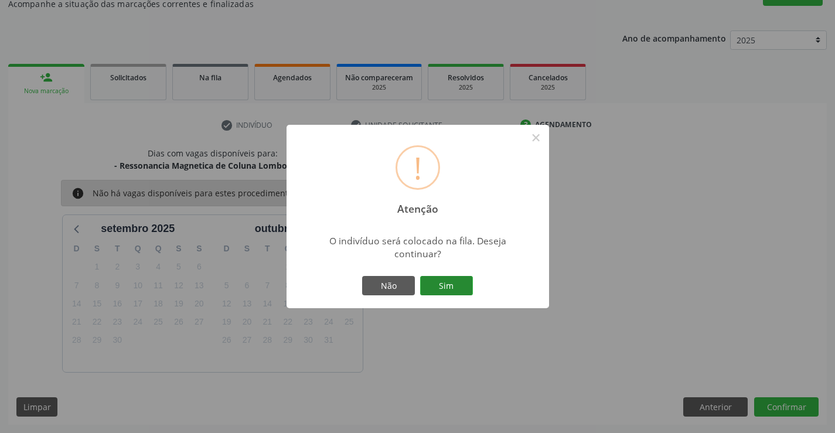
click at [449, 285] on button "Sim" at bounding box center [446, 286] width 53 height 20
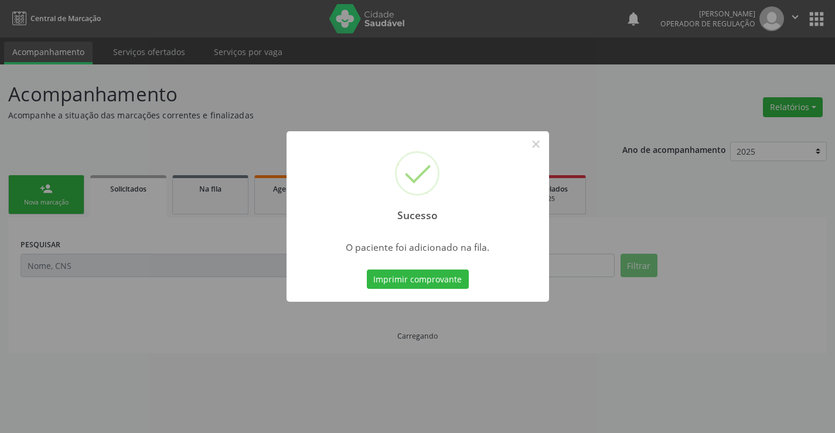
scroll to position [0, 0]
click at [449, 285] on button "Imprimir comprovante" at bounding box center [418, 279] width 102 height 20
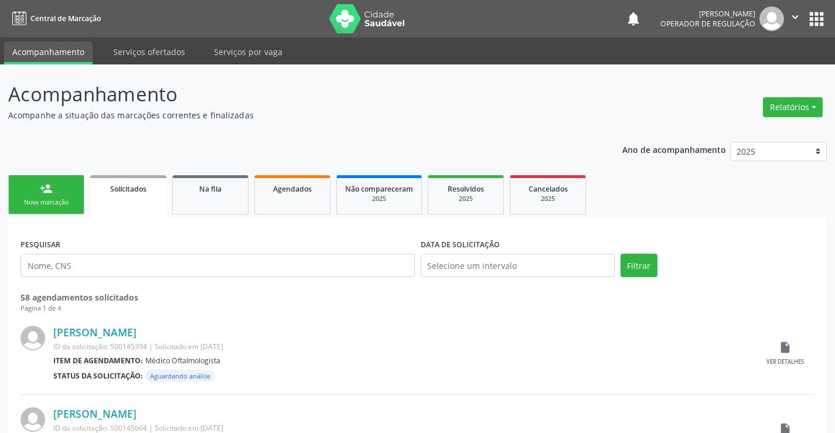
click at [66, 199] on div "Nova marcação" at bounding box center [46, 202] width 59 height 9
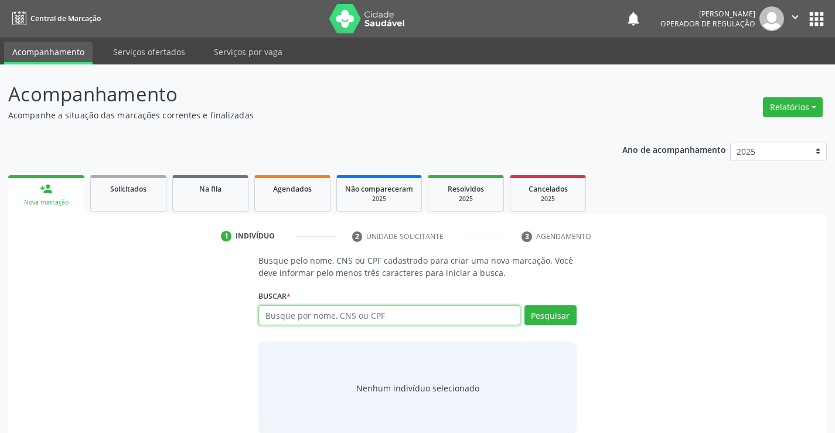
click at [388, 316] on input "text" at bounding box center [388, 315] width 261 height 20
type input "703002884587577"
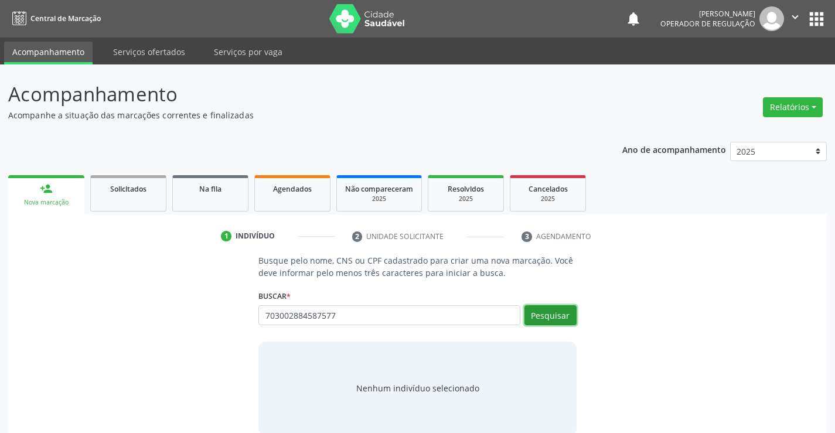
click at [546, 316] on button "Pesquisar" at bounding box center [550, 315] width 52 height 20
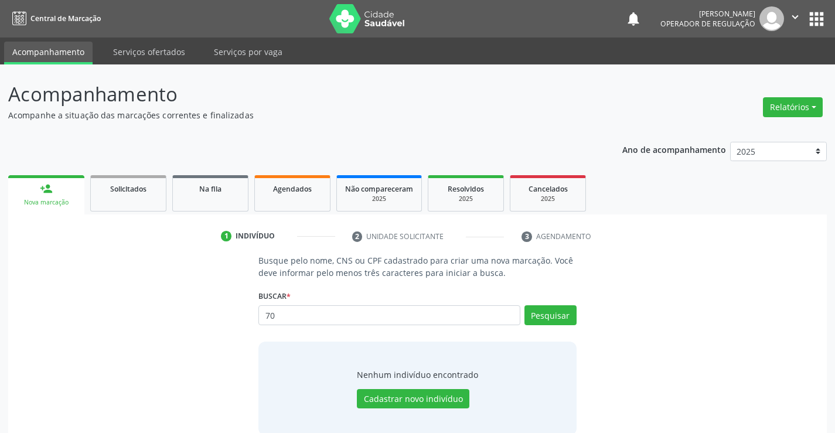
type input "7"
type input "703002884587577"
click at [559, 315] on button "Pesquisar" at bounding box center [550, 315] width 52 height 20
type input "7"
type input "00156470560"
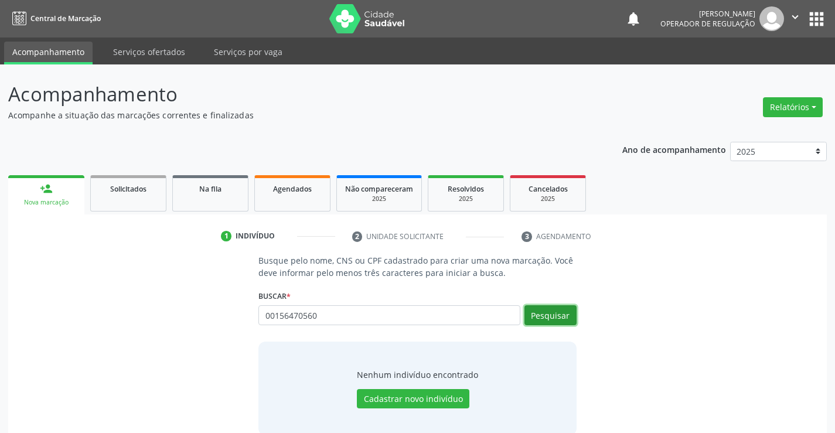
click at [558, 317] on button "Pesquisar" at bounding box center [550, 315] width 52 height 20
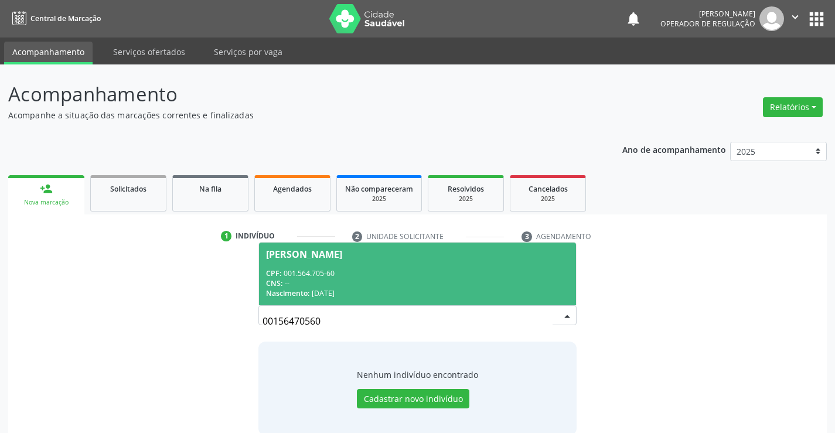
click at [490, 276] on div "CPF: 001.564.705-60" at bounding box center [417, 273] width 302 height 10
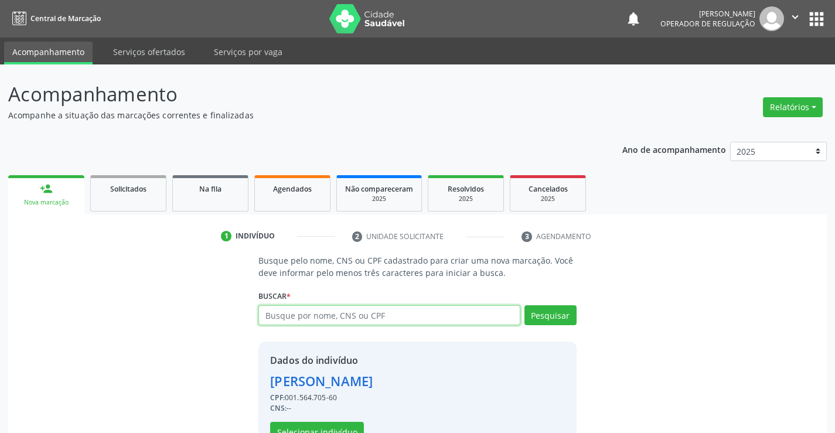
click at [330, 317] on input "text" at bounding box center [388, 315] width 261 height 20
type input "m"
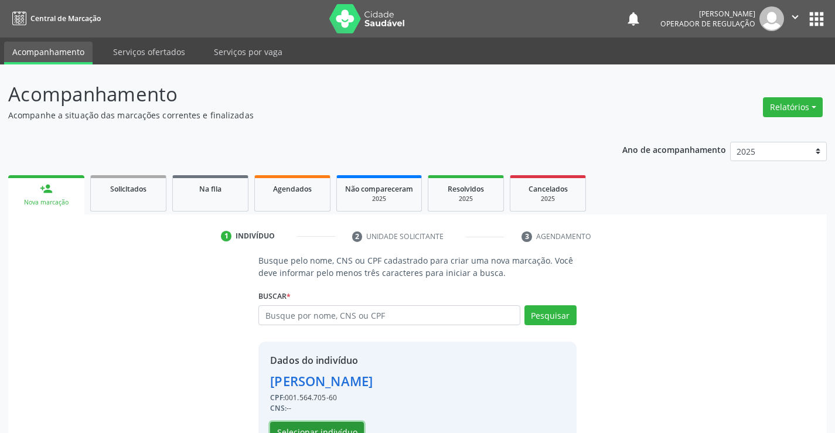
click at [333, 427] on button "Selecionar indivíduo" at bounding box center [317, 432] width 94 height 20
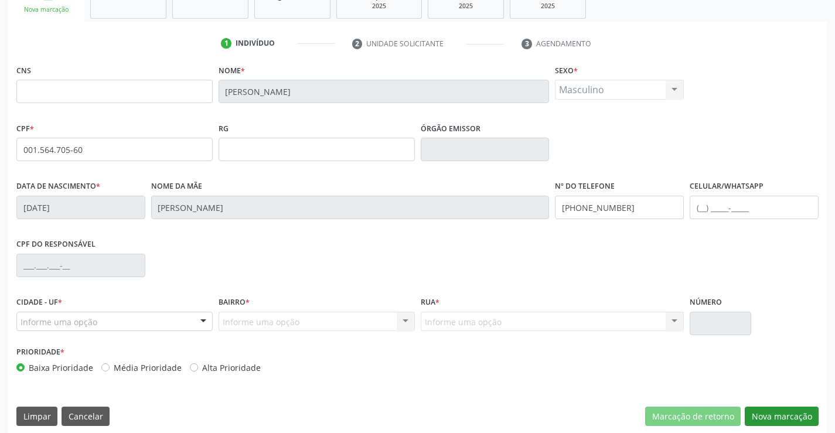
scroll to position [202, 0]
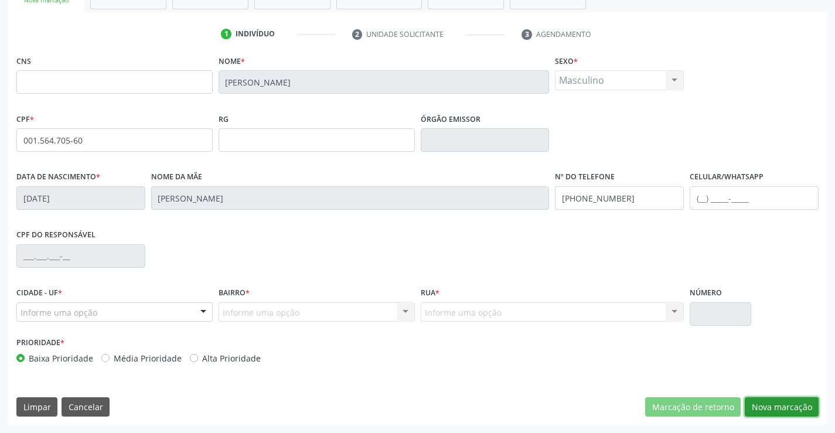
click at [774, 403] on button "Nova marcação" at bounding box center [781, 407] width 74 height 20
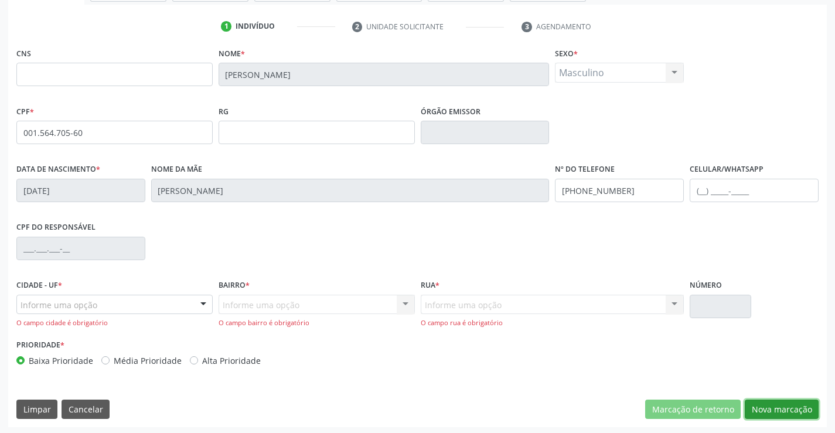
scroll to position [212, 0]
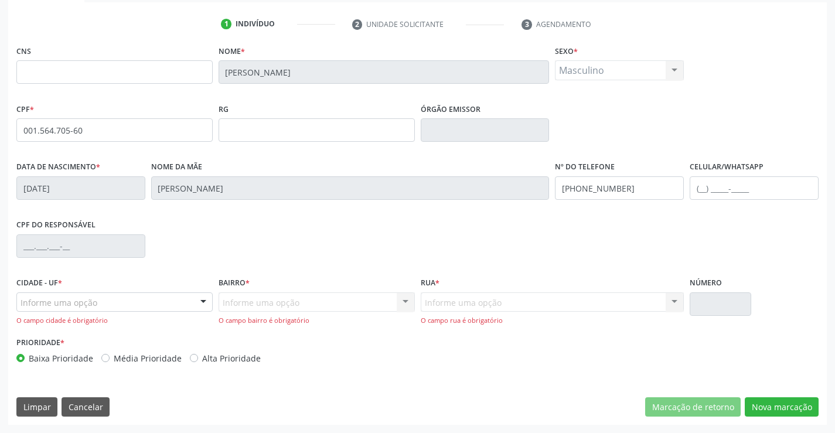
click at [135, 298] on div "Informe uma opção" at bounding box center [114, 302] width 196 height 20
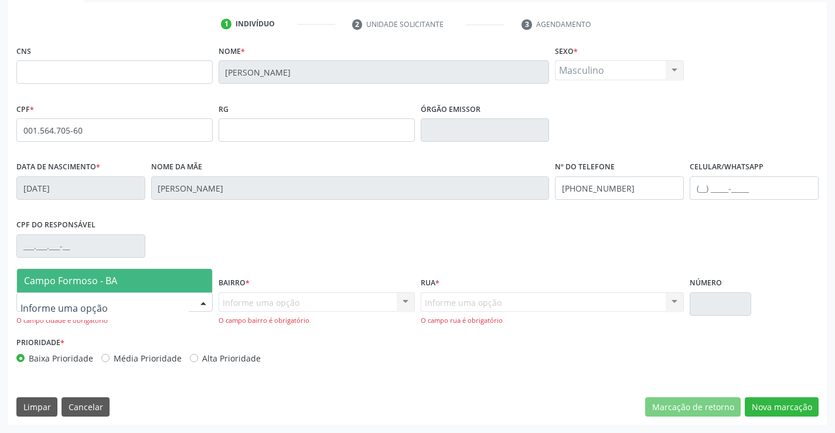
click at [152, 277] on span "Campo Formoso - BA" at bounding box center [114, 280] width 195 height 23
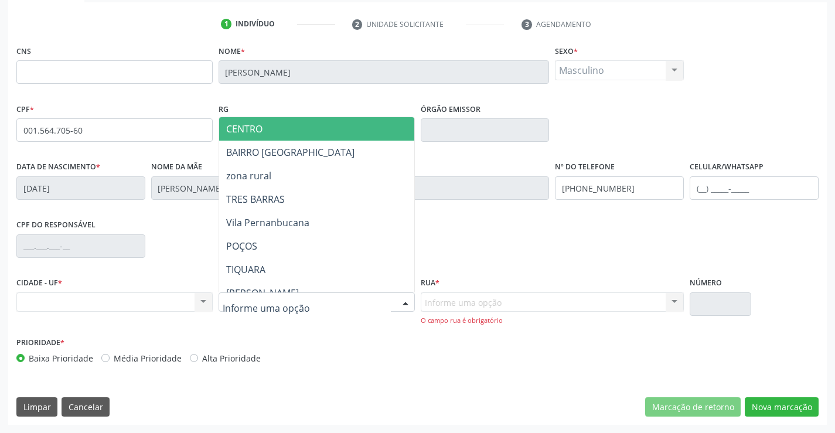
click at [283, 120] on span "CENTRO" at bounding box center [345, 128] width 253 height 23
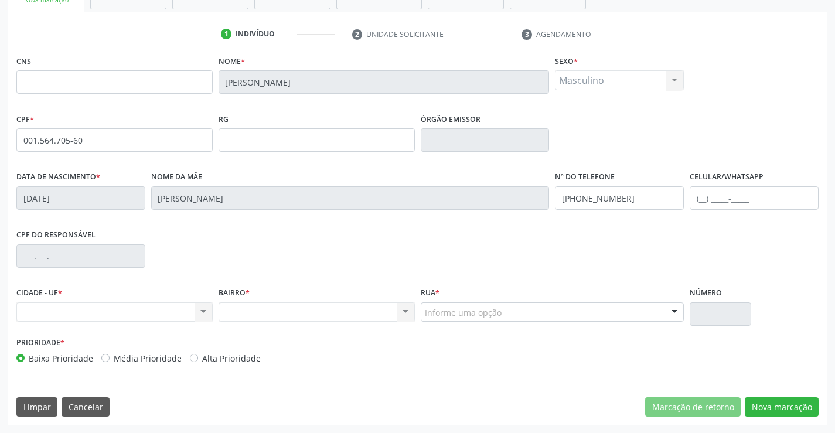
scroll to position [202, 0]
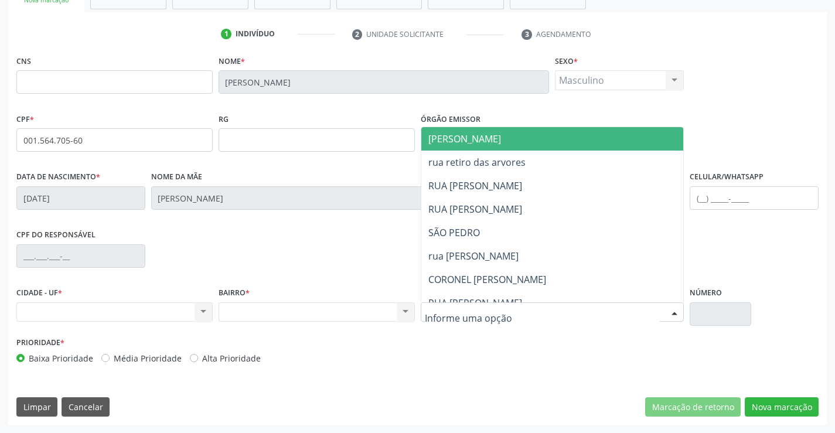
click at [475, 303] on div at bounding box center [552, 312] width 264 height 20
click at [481, 132] on span "[PERSON_NAME]" at bounding box center [464, 138] width 73 height 13
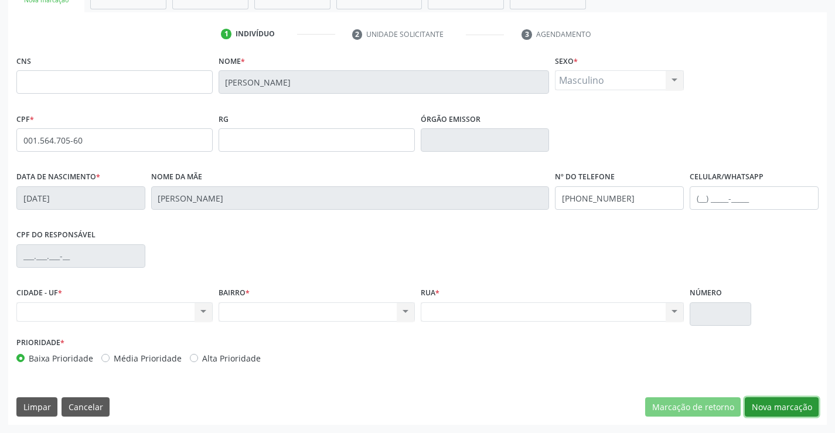
click at [771, 405] on button "Nova marcação" at bounding box center [781, 407] width 74 height 20
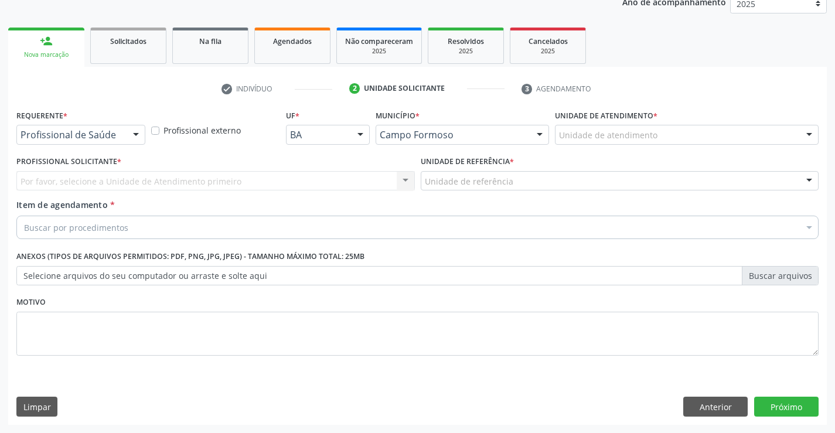
scroll to position [148, 0]
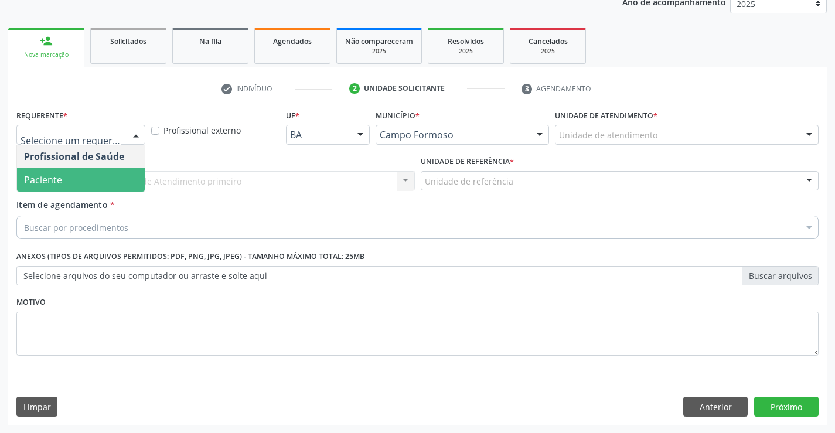
click at [63, 181] on span "Paciente" at bounding box center [81, 179] width 128 height 23
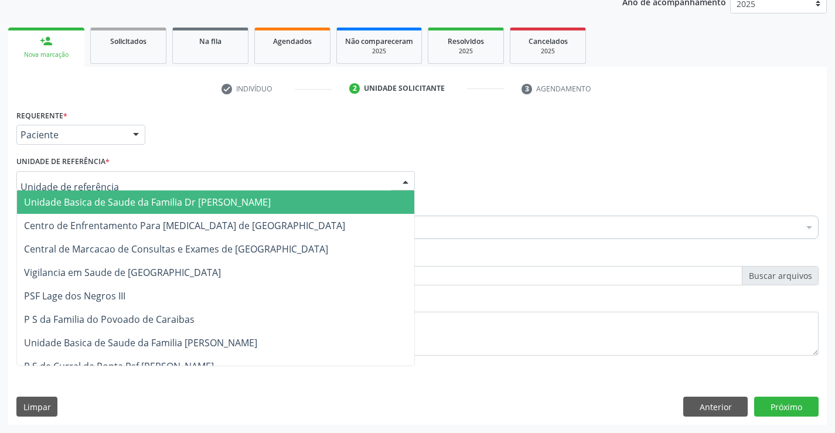
click at [90, 197] on span "Unidade Basica de Saude da Familia Dr [PERSON_NAME]" at bounding box center [147, 202] width 247 height 13
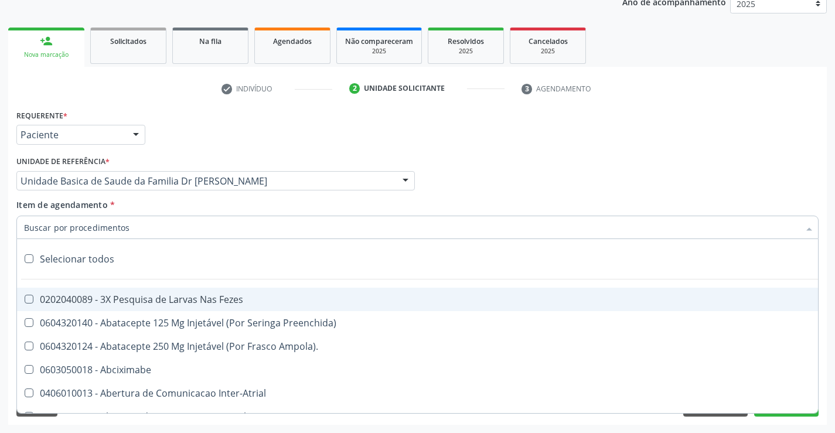
click at [85, 220] on div at bounding box center [417, 227] width 802 height 23
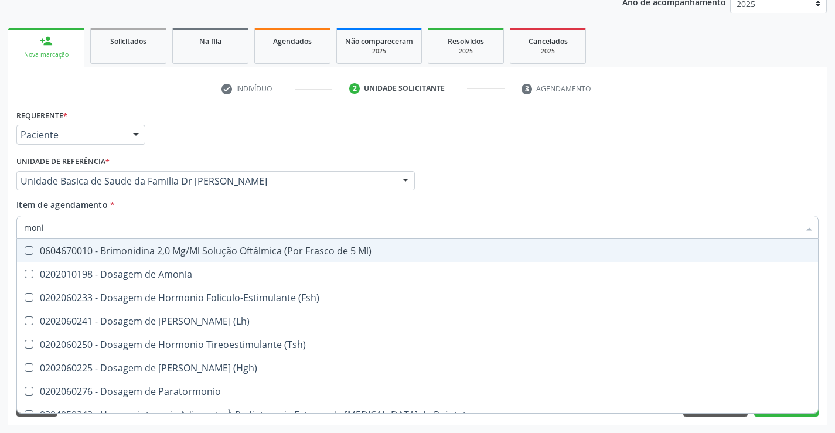
type input "monit"
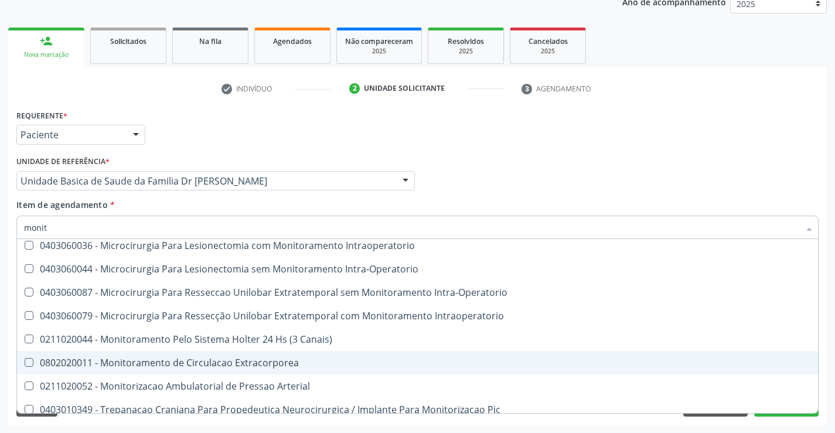
scroll to position [37, 0]
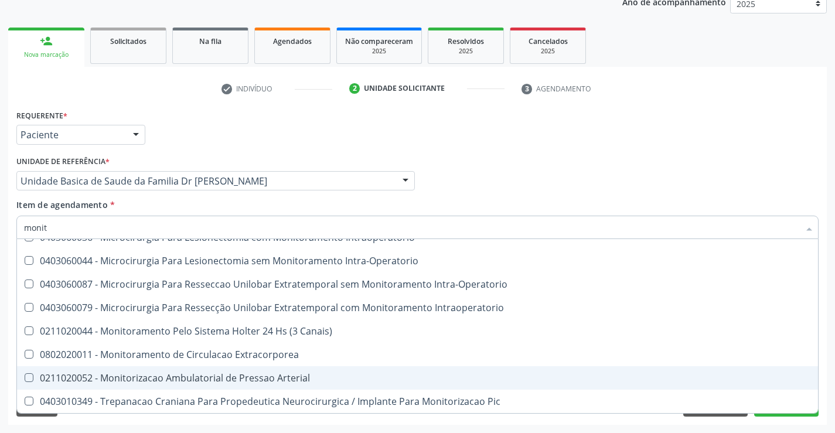
click at [292, 378] on div "0211020052 - Monitorizacao Ambulatorial de Pressao Arterial" at bounding box center [417, 377] width 786 height 9
checkbox Arterial "true"
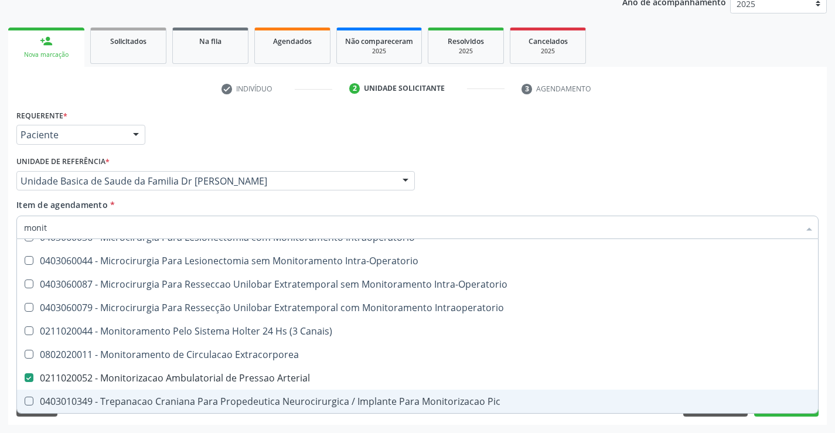
click at [780, 413] on div "Desfazer seleção 0102010498 - Laudo de Análise Laboratorial do Programa de Moni…" at bounding box center [417, 326] width 802 height 174
click at [779, 415] on button "Próximo" at bounding box center [786, 406] width 64 height 20
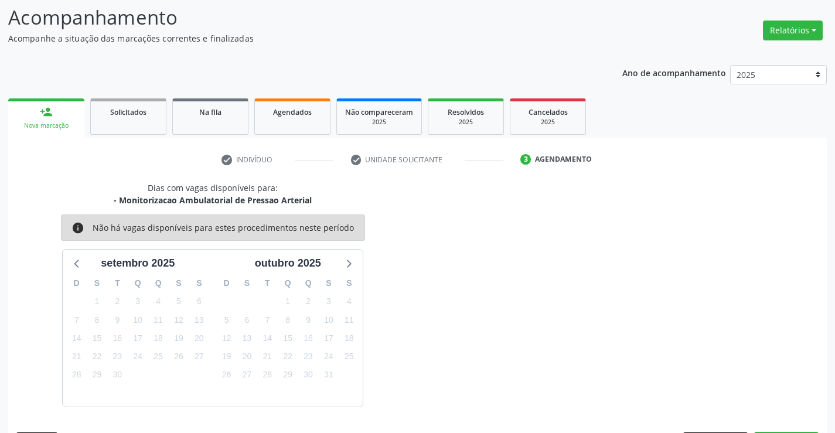
scroll to position [111, 0]
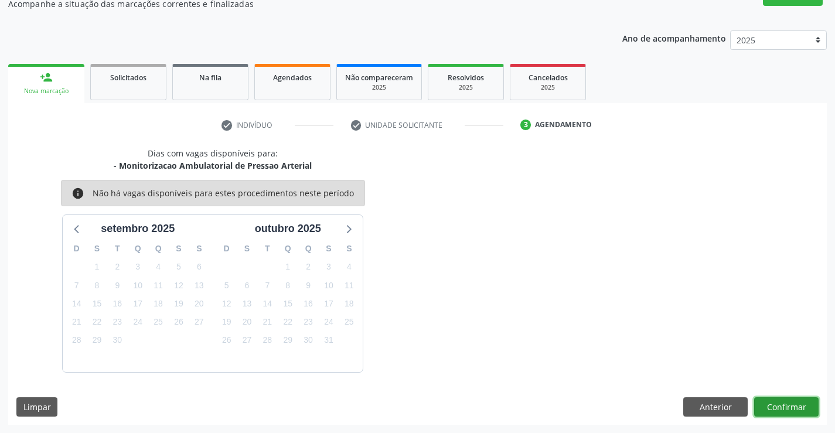
click at [785, 408] on button "Confirmar" at bounding box center [786, 407] width 64 height 20
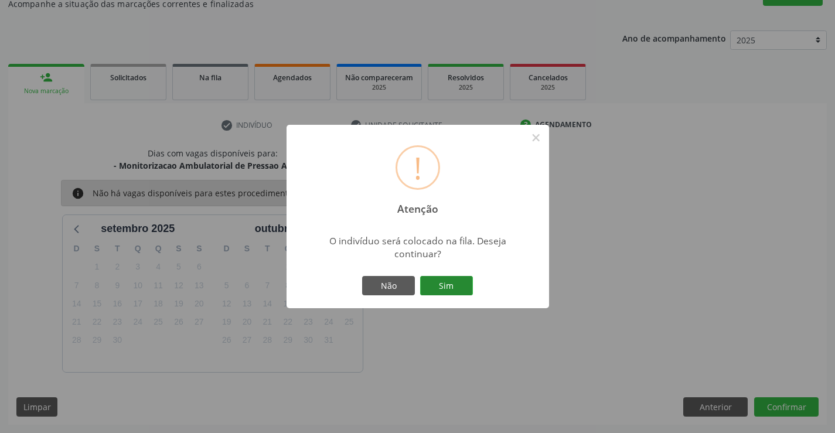
click at [457, 287] on button "Sim" at bounding box center [446, 286] width 53 height 20
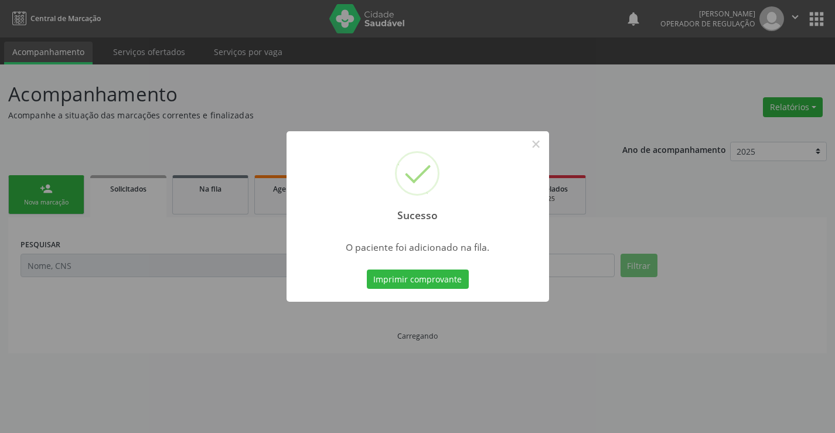
scroll to position [0, 0]
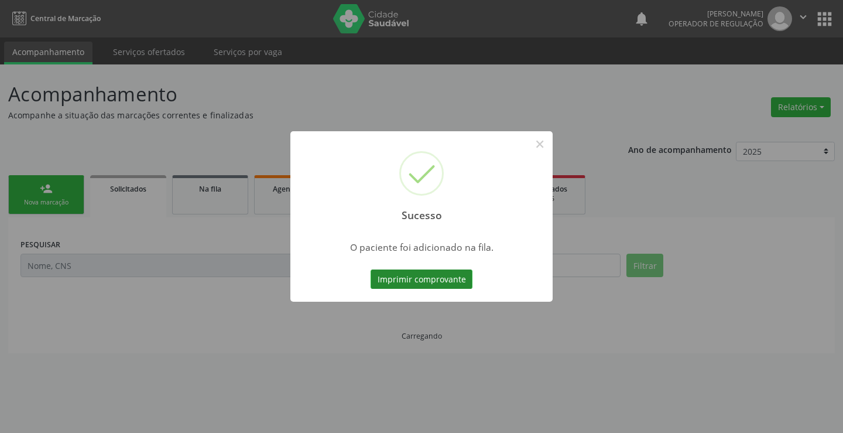
click at [457, 286] on button "Imprimir comprovante" at bounding box center [422, 279] width 102 height 20
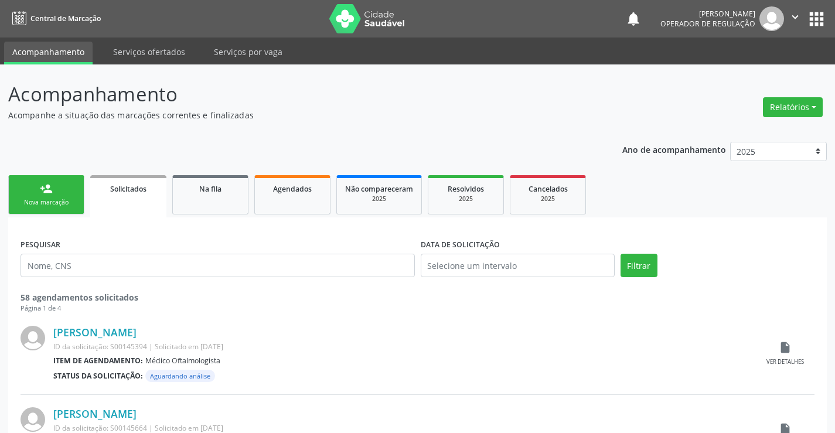
click at [71, 191] on link "person_add Nova marcação" at bounding box center [46, 194] width 76 height 39
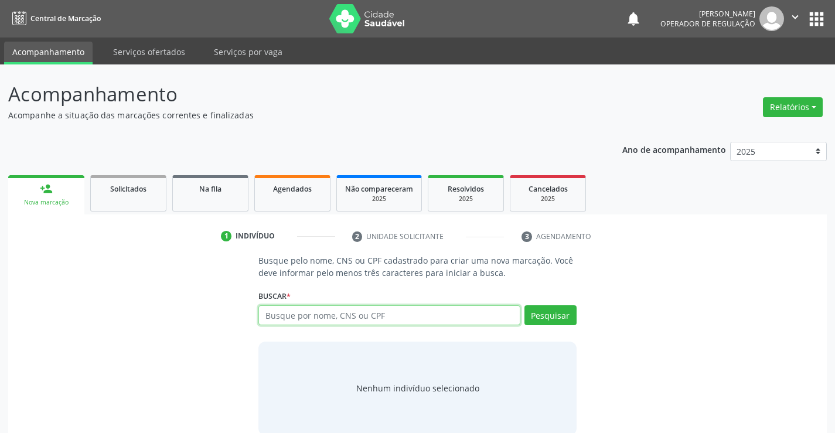
click at [395, 314] on input "text" at bounding box center [388, 315] width 261 height 20
type input "700805424298785"
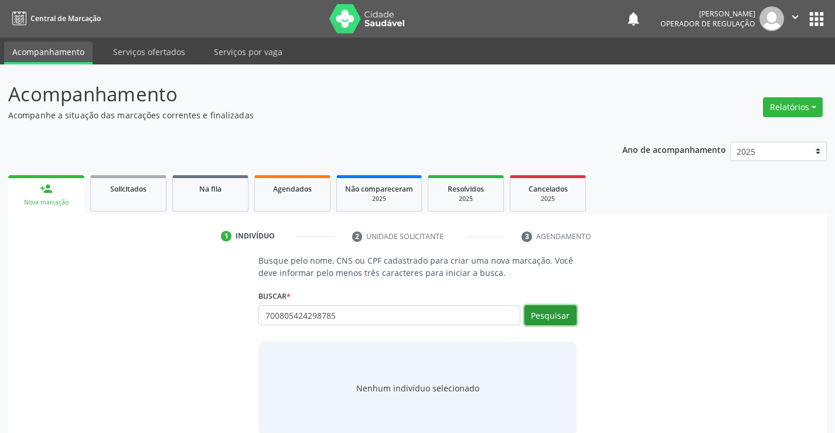
click at [558, 321] on button "Pesquisar" at bounding box center [550, 315] width 52 height 20
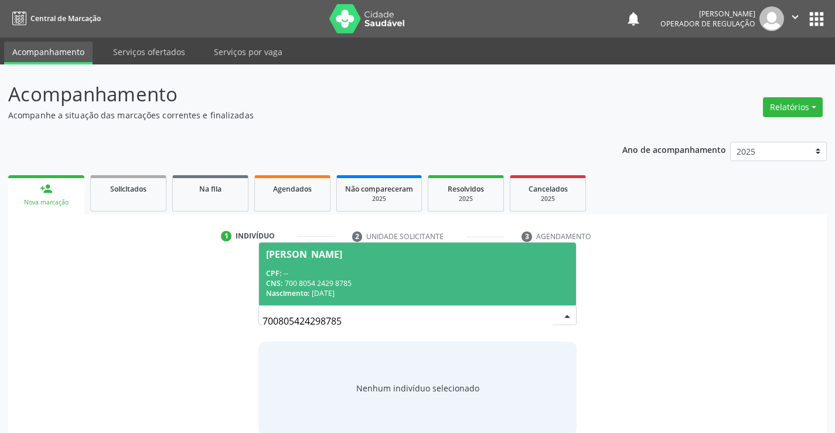
click at [473, 279] on div "CNS: 700 8054 2429 8785" at bounding box center [417, 283] width 302 height 10
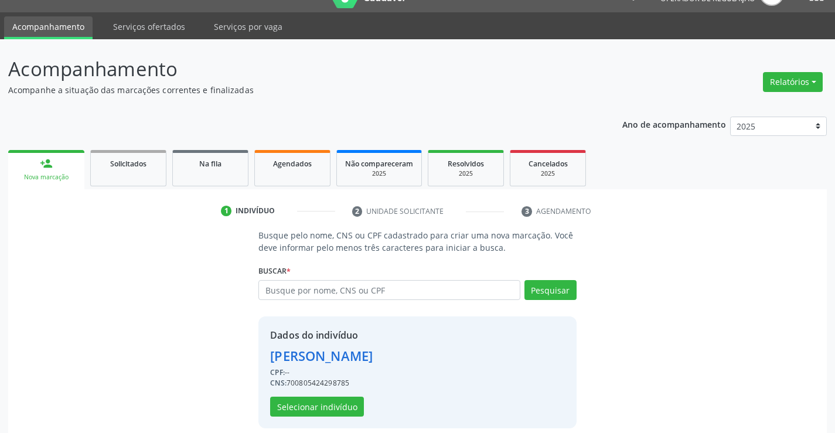
scroll to position [37, 0]
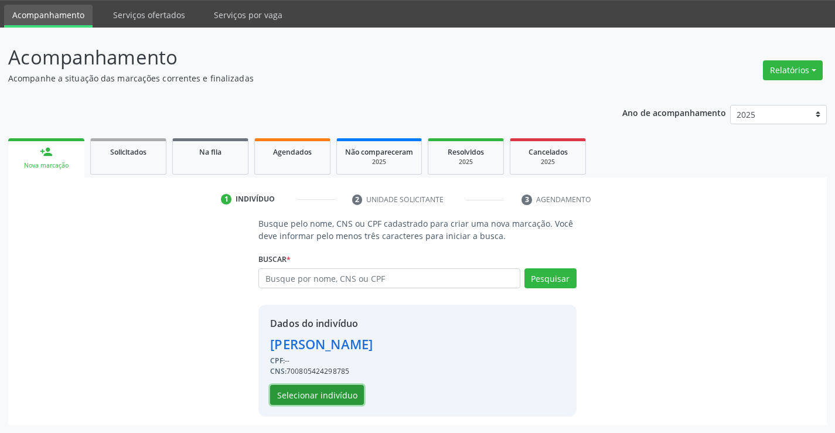
click at [322, 389] on button "Selecionar indivíduo" at bounding box center [317, 395] width 94 height 20
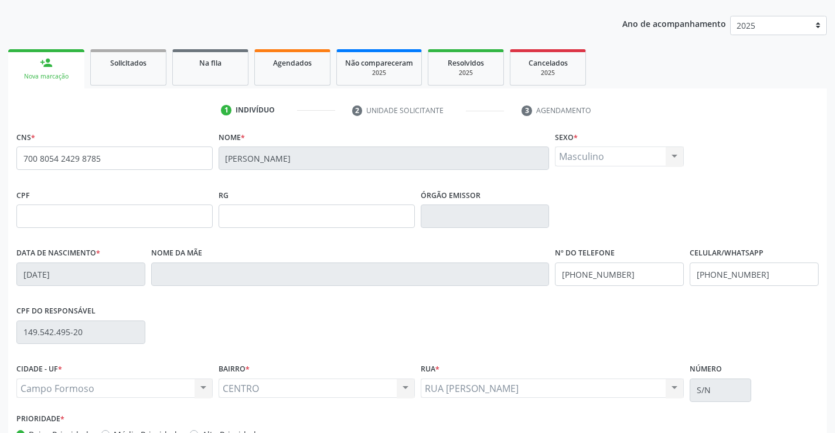
scroll to position [202, 0]
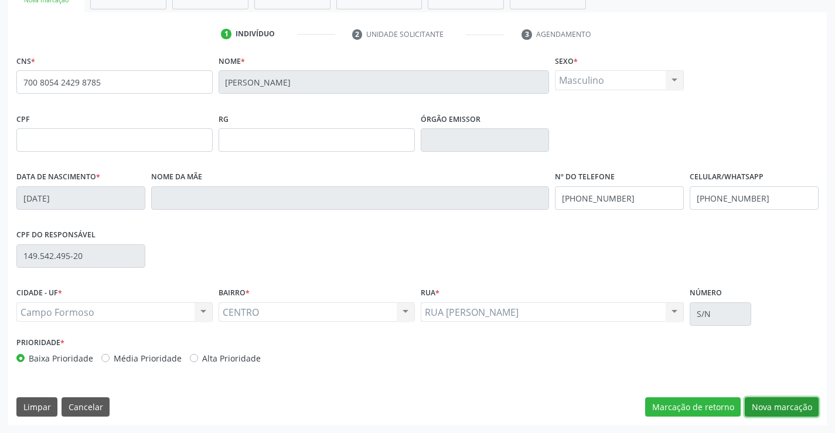
click at [775, 403] on button "Nova marcação" at bounding box center [781, 407] width 74 height 20
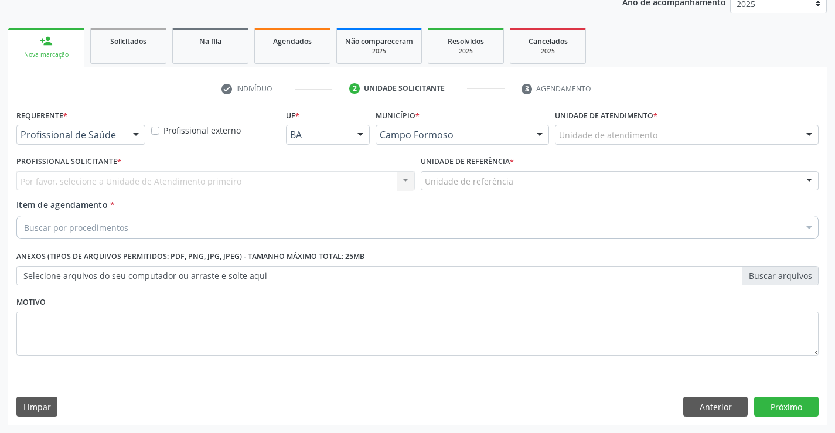
scroll to position [148, 0]
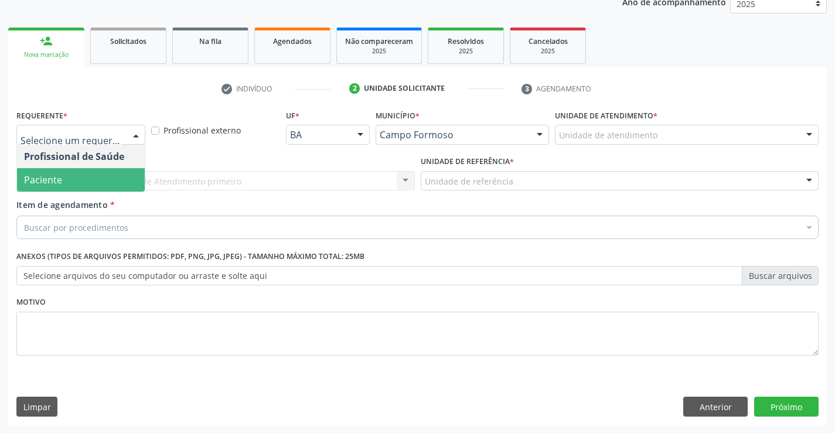
click at [63, 183] on span "Paciente" at bounding box center [81, 179] width 128 height 23
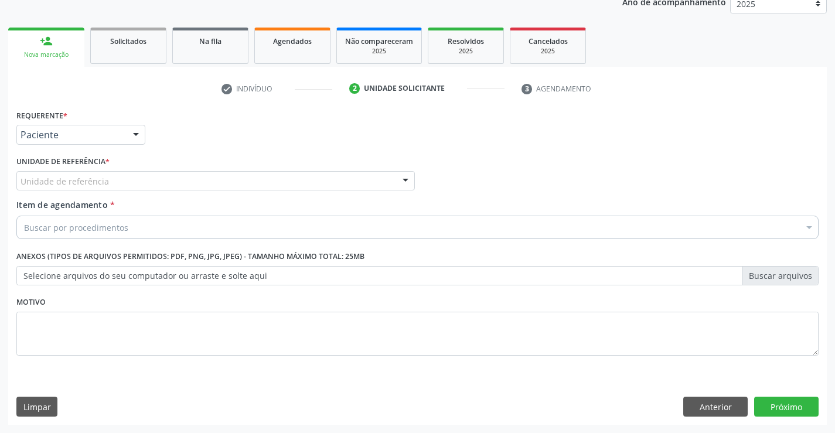
click at [76, 173] on div "Unidade de referência" at bounding box center [215, 181] width 398 height 20
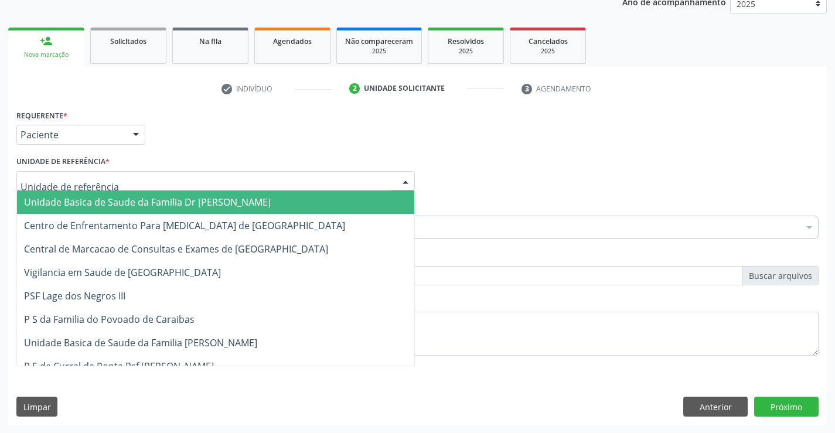
click at [75, 200] on span "Unidade Basica de Saude da Familia Dr [PERSON_NAME]" at bounding box center [147, 202] width 247 height 13
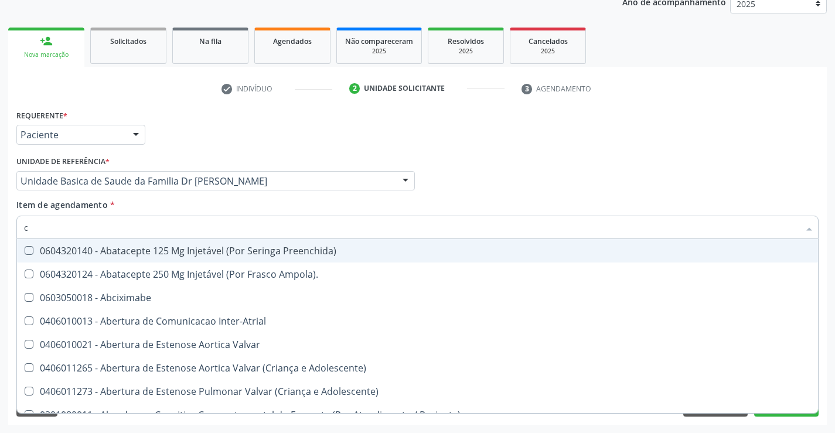
type input "co"
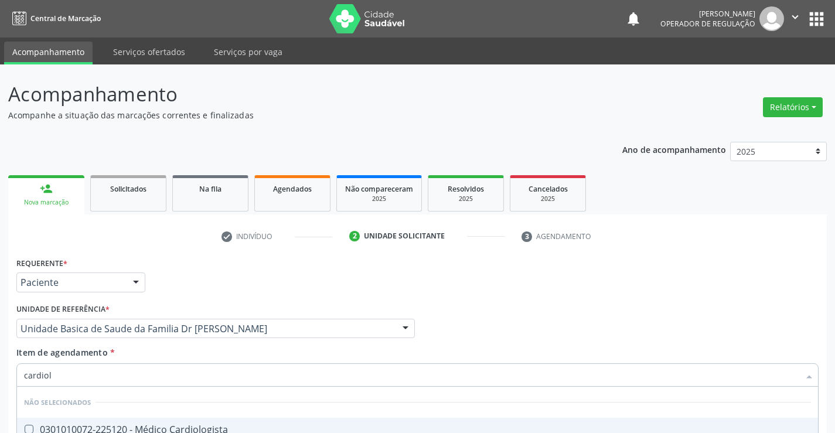
scroll to position [148, 0]
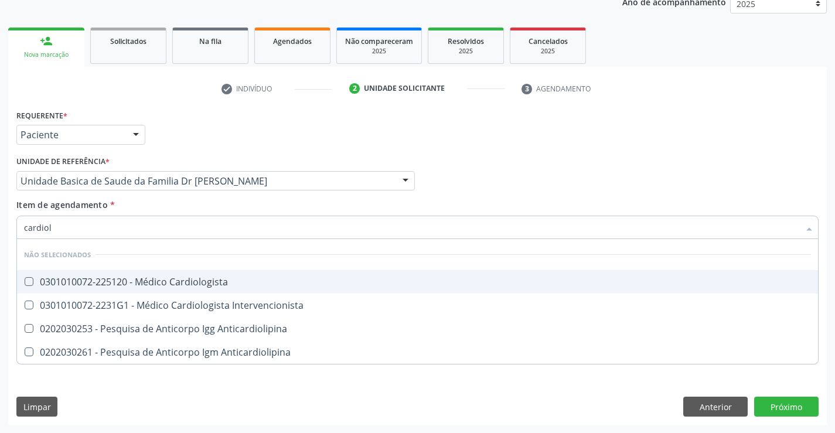
type input "cardiolo"
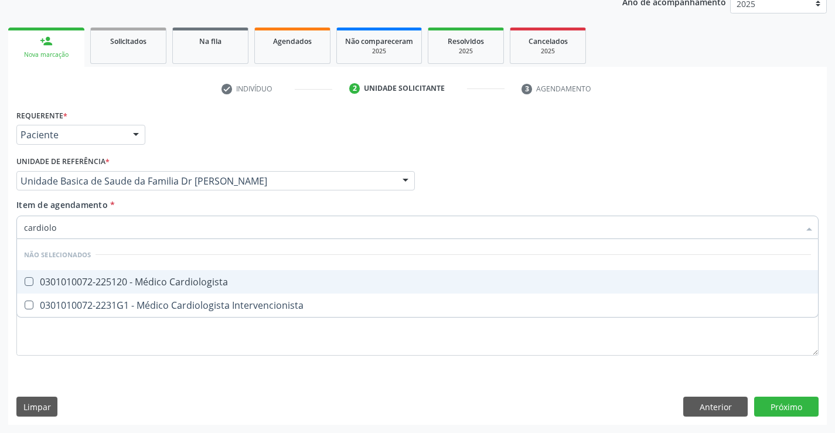
click at [154, 274] on span "0301010072-225120 - Médico Cardiologista" at bounding box center [417, 281] width 801 height 23
checkbox Cardiologista "true"
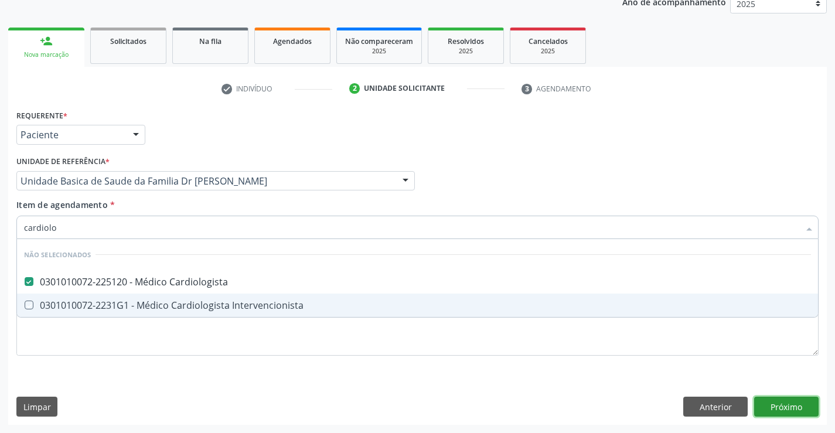
click at [793, 403] on div "Requerente * Paciente Profissional de Saúde Paciente Nenhum resultado encontrad…" at bounding box center [417, 266] width 818 height 318
checkbox Intervencionista "true"
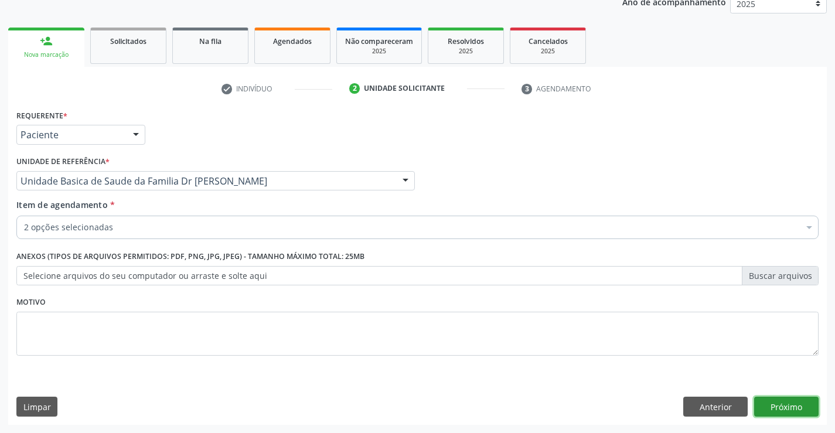
click at [792, 403] on button "Próximo" at bounding box center [786, 406] width 64 height 20
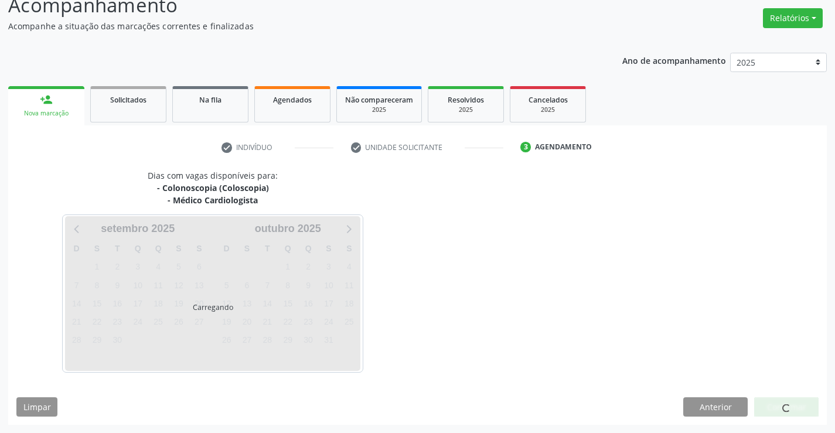
scroll to position [124, 0]
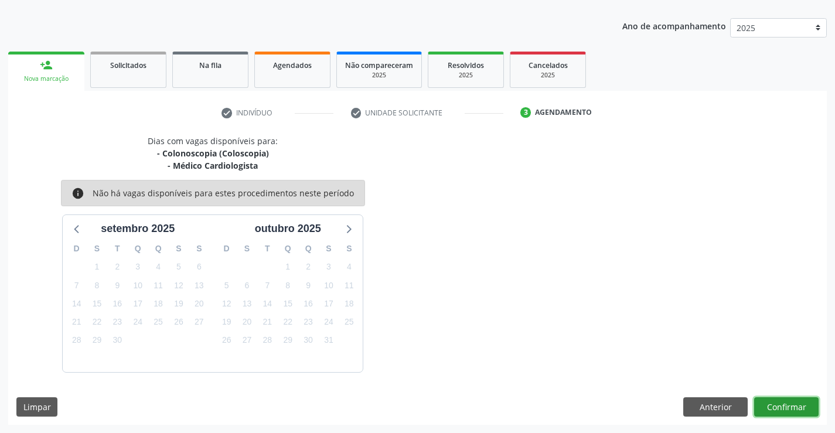
click at [781, 404] on button "Confirmar" at bounding box center [786, 407] width 64 height 20
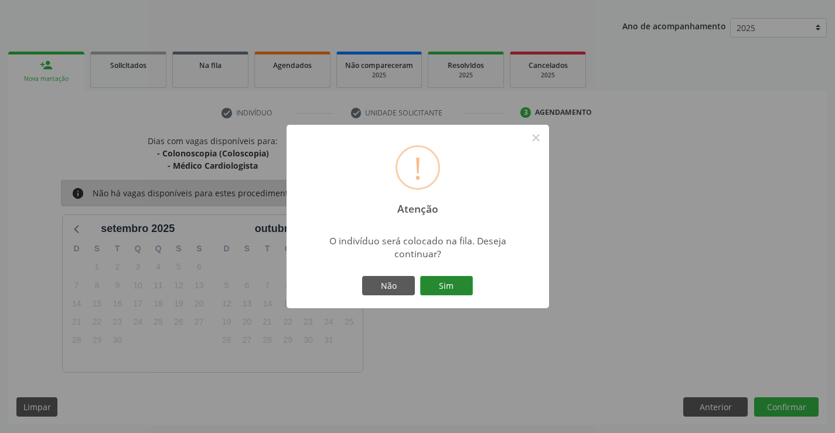
click at [466, 283] on button "Sim" at bounding box center [446, 286] width 53 height 20
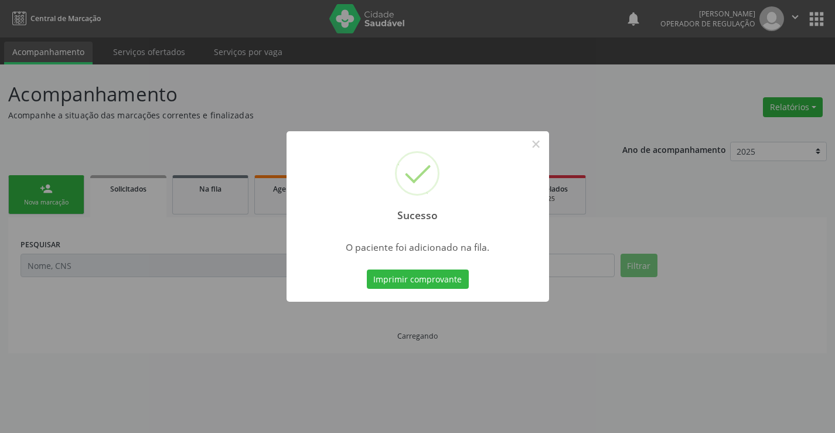
scroll to position [0, 0]
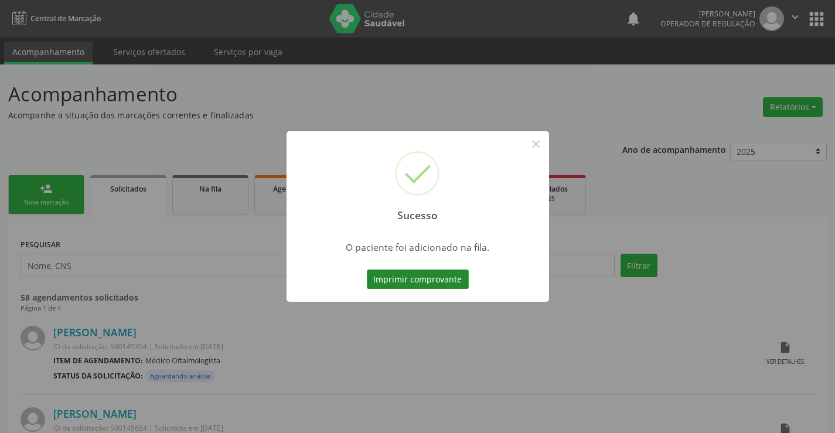
click at [446, 270] on button "Imprimir comprovante" at bounding box center [418, 279] width 102 height 20
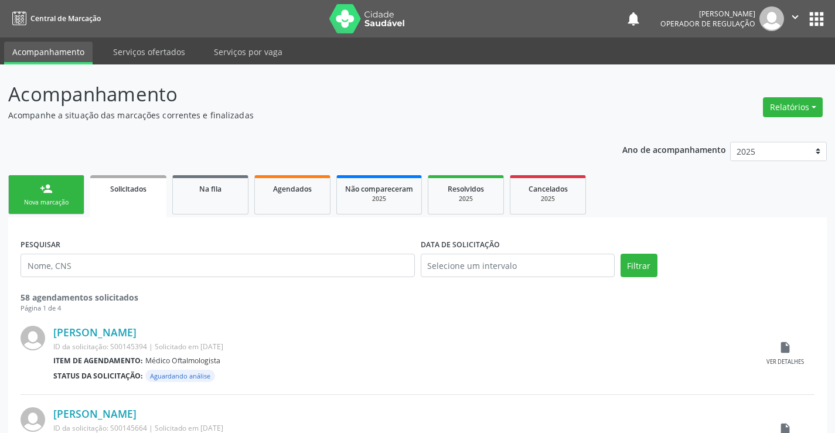
click at [64, 191] on link "person_add Nova marcação" at bounding box center [46, 194] width 76 height 39
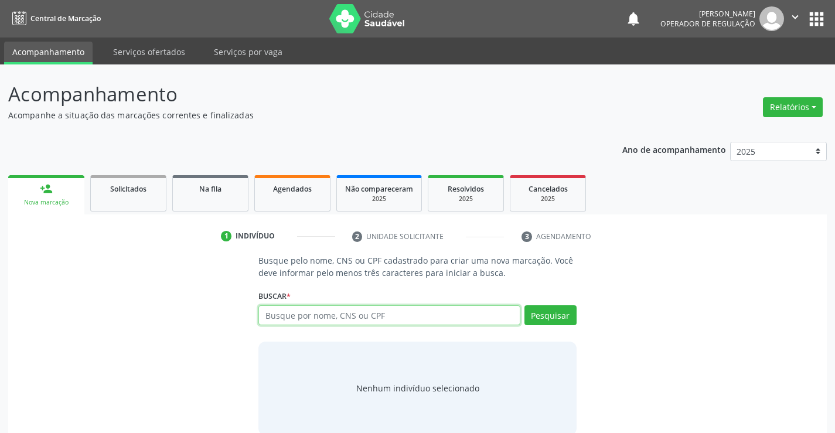
click at [371, 313] on input "text" at bounding box center [388, 315] width 261 height 20
type input "700508459676560"
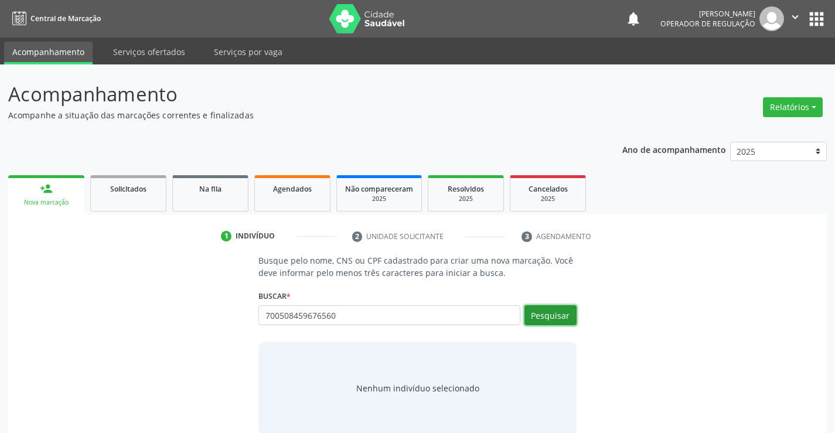
click at [550, 311] on button "Pesquisar" at bounding box center [550, 315] width 52 height 20
click at [481, 342] on div "Nenhum indivíduo selecionado" at bounding box center [416, 388] width 317 height 94
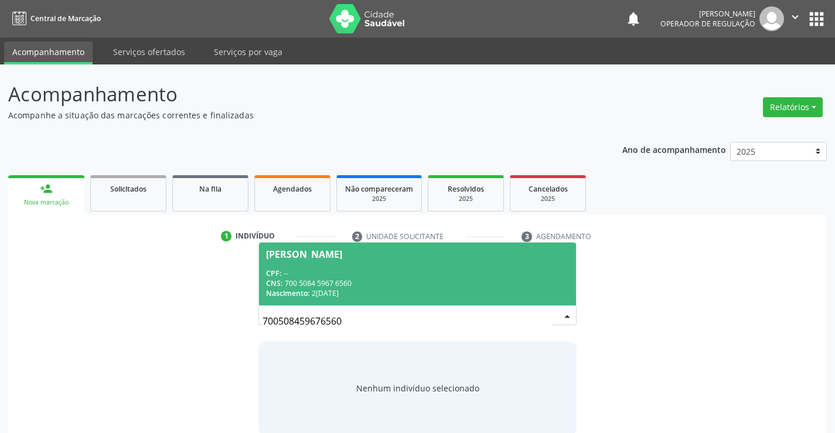
click at [442, 282] on div "CNS: 700 5084 5967 6560" at bounding box center [417, 283] width 302 height 10
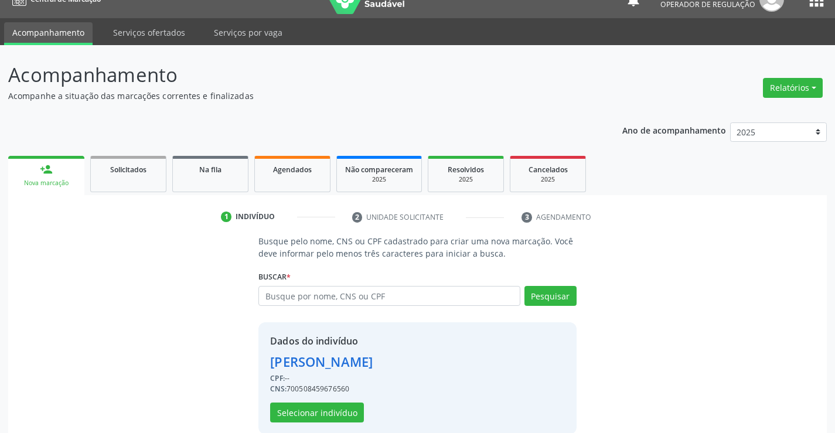
scroll to position [37, 0]
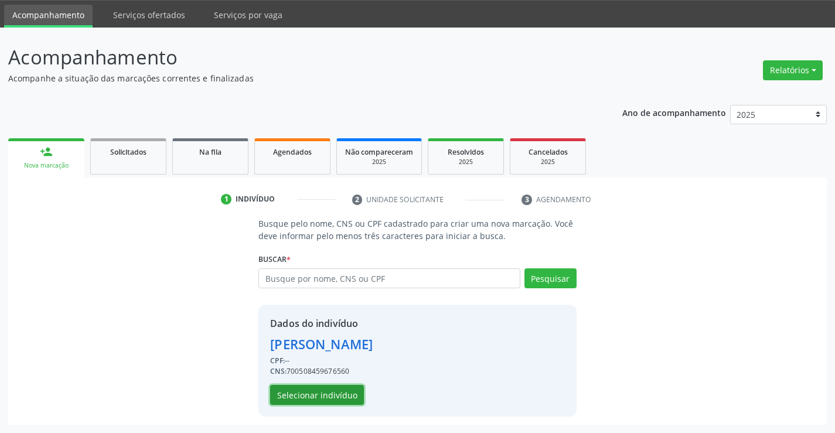
click at [325, 388] on button "Selecionar indivíduo" at bounding box center [317, 395] width 94 height 20
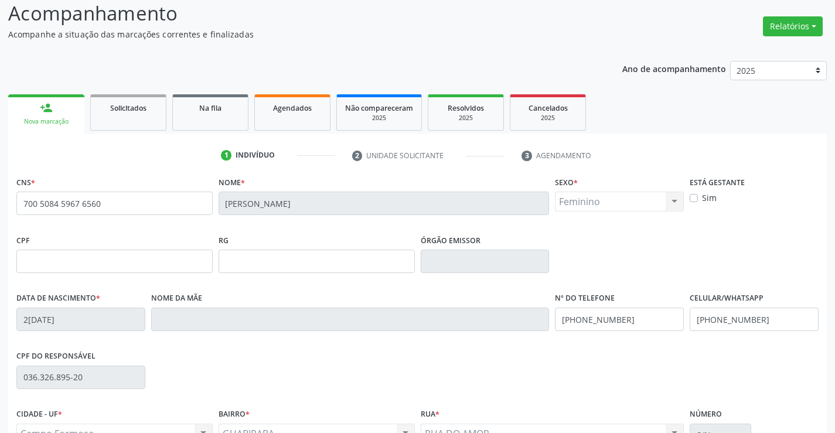
scroll to position [154, 0]
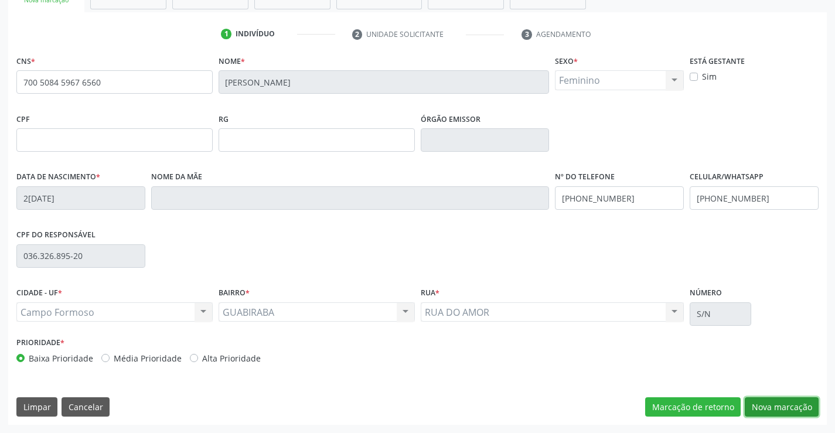
click at [758, 405] on button "Nova marcação" at bounding box center [781, 407] width 74 height 20
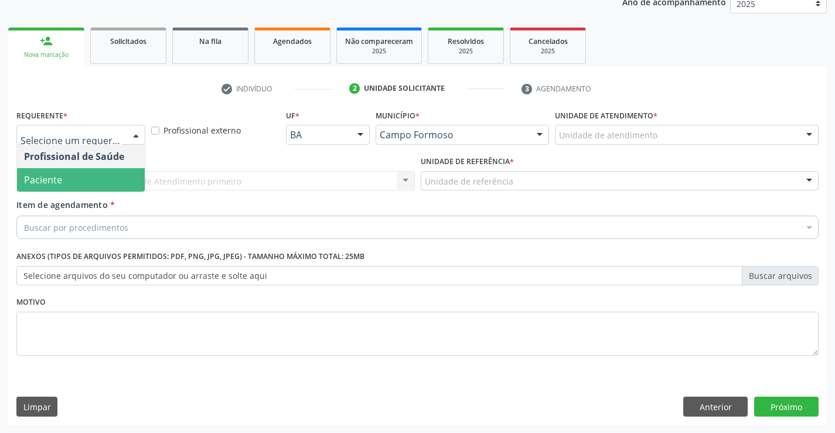
click at [97, 184] on span "Paciente" at bounding box center [81, 179] width 128 height 23
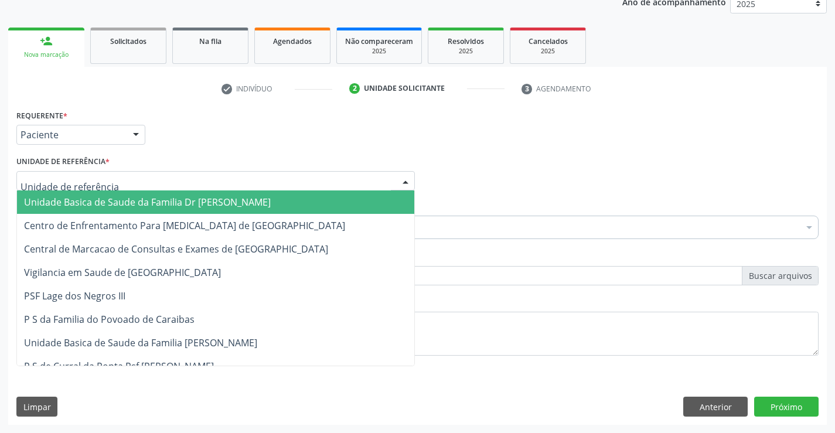
click at [107, 182] on div at bounding box center [215, 181] width 398 height 20
click at [110, 206] on span "Unidade Basica de Saude da Familia Dr [PERSON_NAME]" at bounding box center [147, 202] width 247 height 13
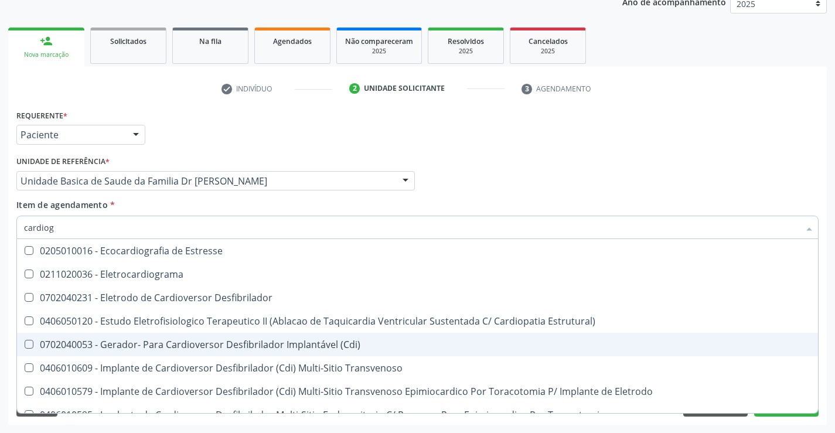
scroll to position [0, 0]
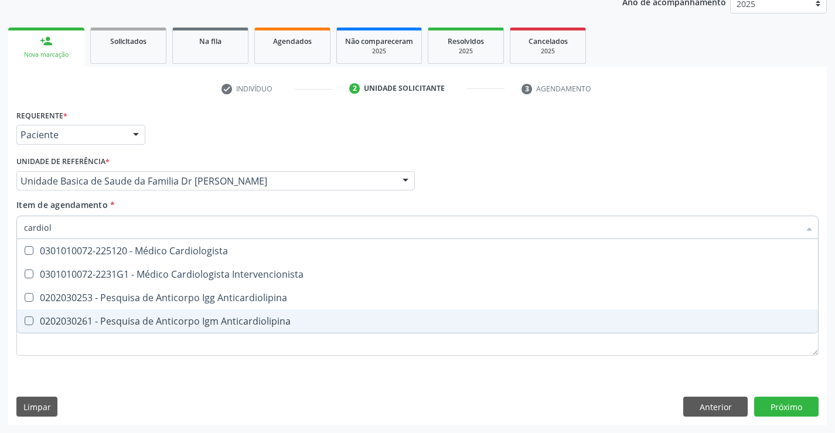
type input "cardiolo"
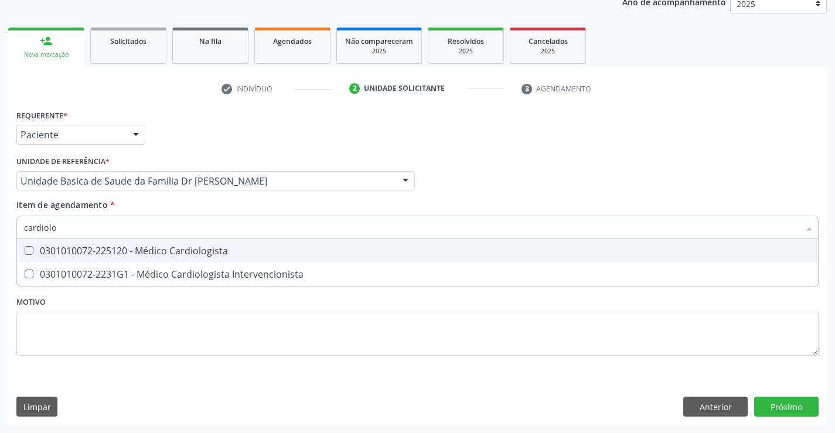
click at [223, 253] on div "0301010072-225120 - Médico Cardiologista" at bounding box center [417, 250] width 786 height 9
checkbox Cardiologista "true"
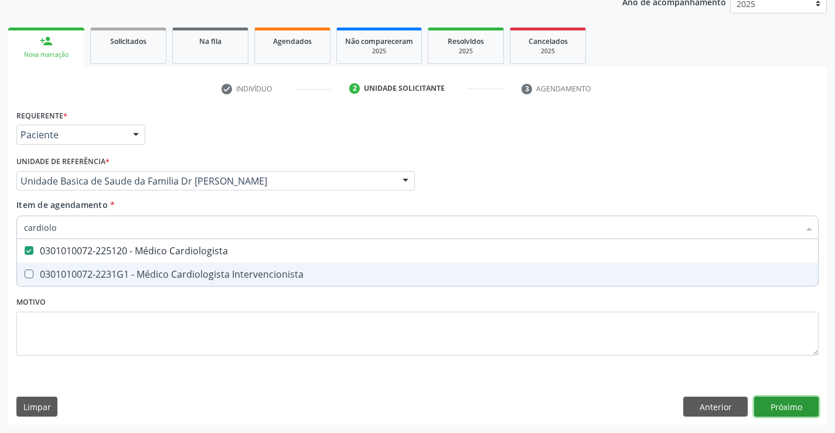
click at [805, 401] on div "Requerente * Paciente Profissional de Saúde Paciente Nenhum resultado encontrad…" at bounding box center [417, 266] width 818 height 318
checkbox Intervencionista "true"
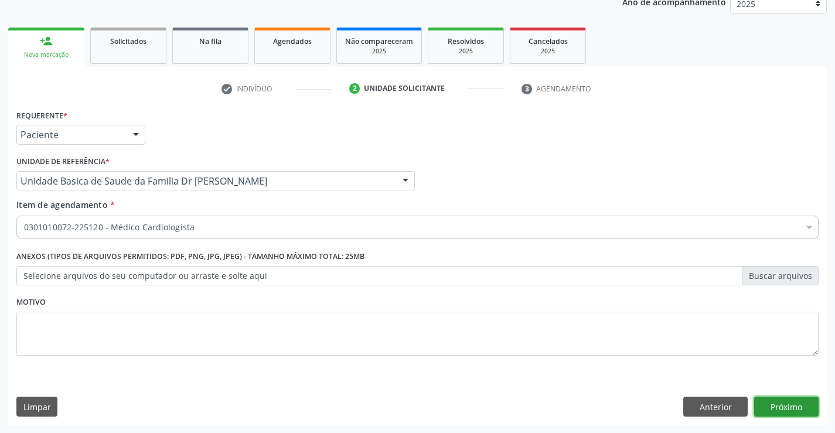
click at [794, 401] on button "Próximo" at bounding box center [786, 406] width 64 height 20
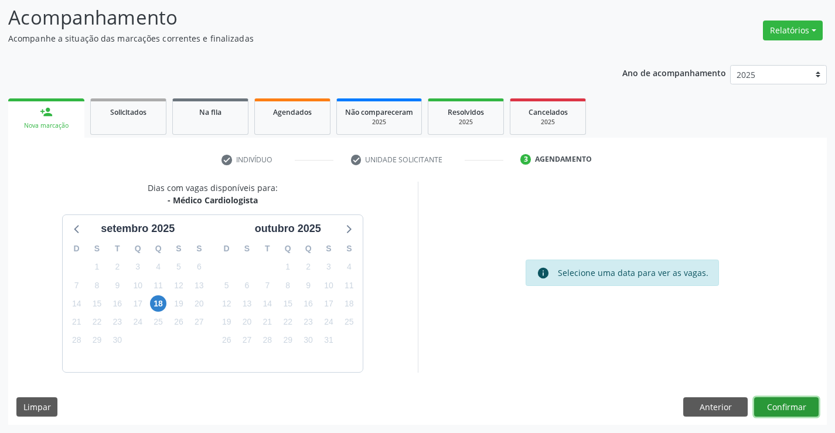
click at [794, 402] on button "Confirmar" at bounding box center [786, 407] width 64 height 20
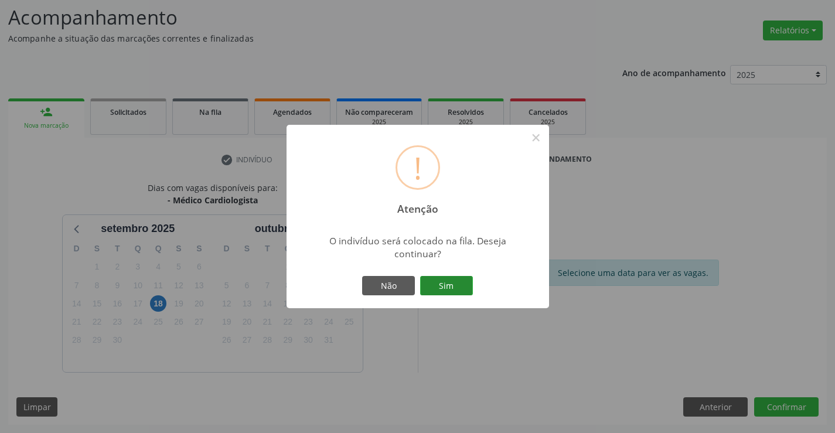
click at [453, 283] on button "Sim" at bounding box center [446, 286] width 53 height 20
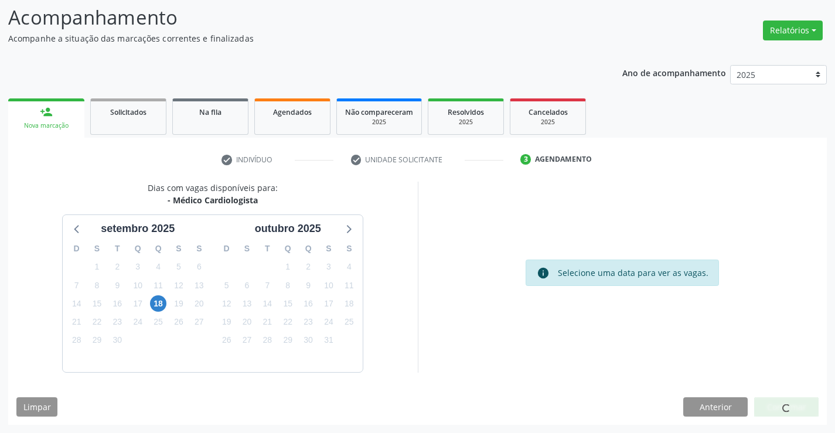
scroll to position [0, 0]
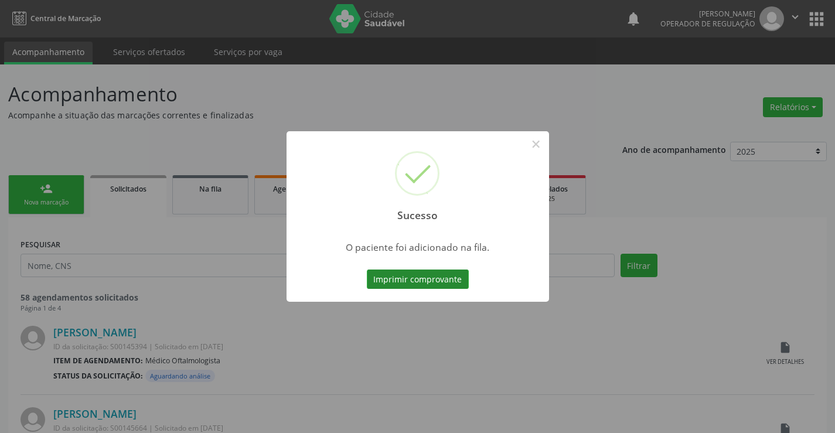
click at [447, 282] on button "Imprimir comprovante" at bounding box center [418, 279] width 102 height 20
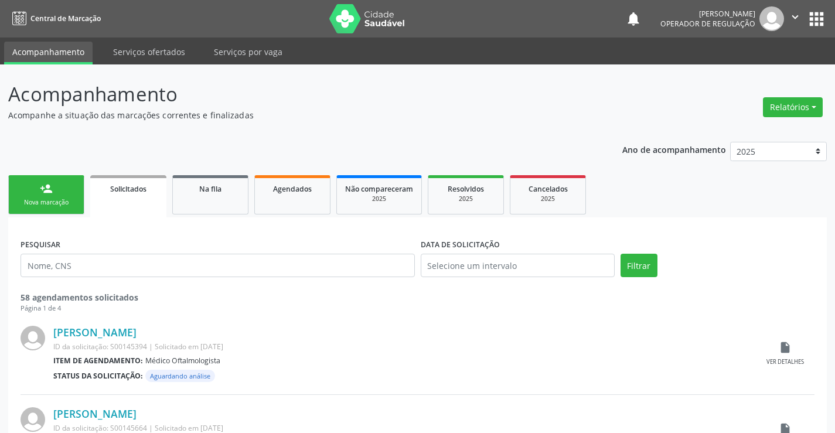
click at [795, 16] on icon "" at bounding box center [794, 17] width 13 height 13
click at [765, 69] on link "Sair" at bounding box center [764, 71] width 81 height 16
